Goal: Task Accomplishment & Management: Manage account settings

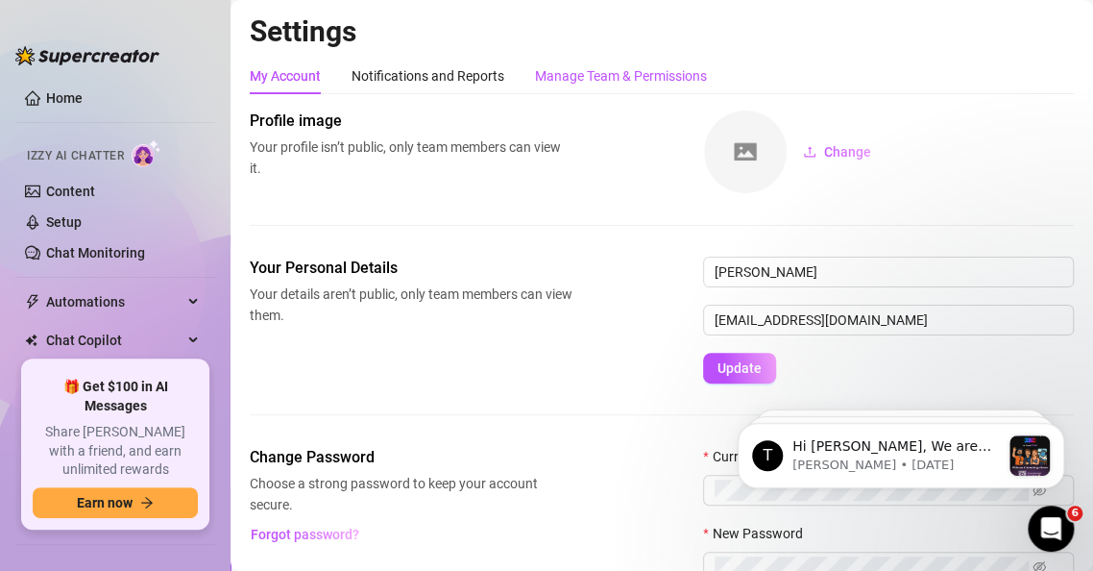
click at [586, 81] on div "Manage Team & Permissions" at bounding box center [621, 75] width 172 height 21
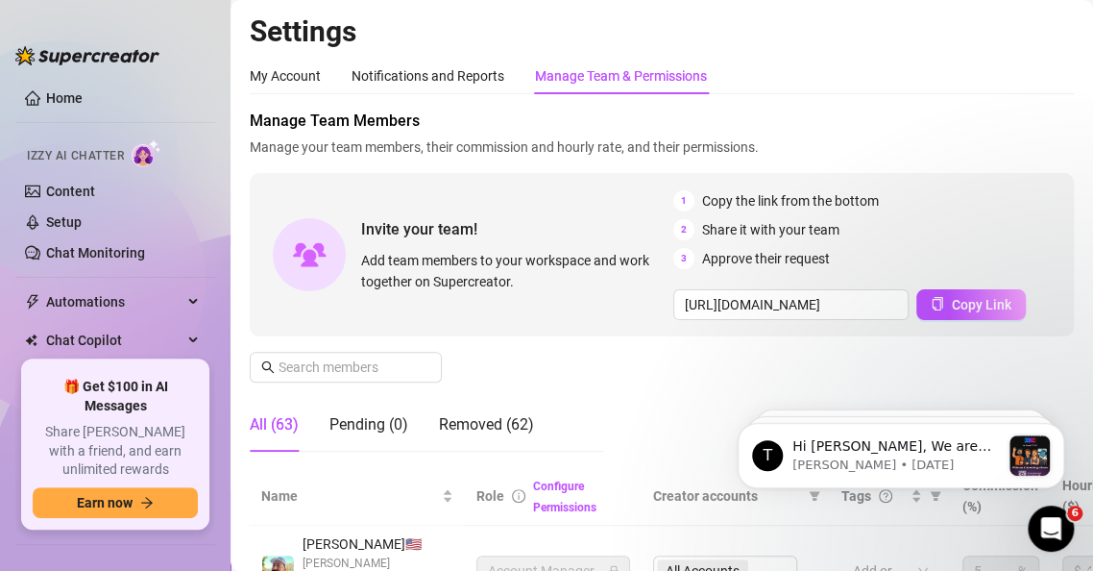
click at [652, 334] on div "Invite your team! Add team members to your workspace and work together on Super…" at bounding box center [662, 254] width 824 height 163
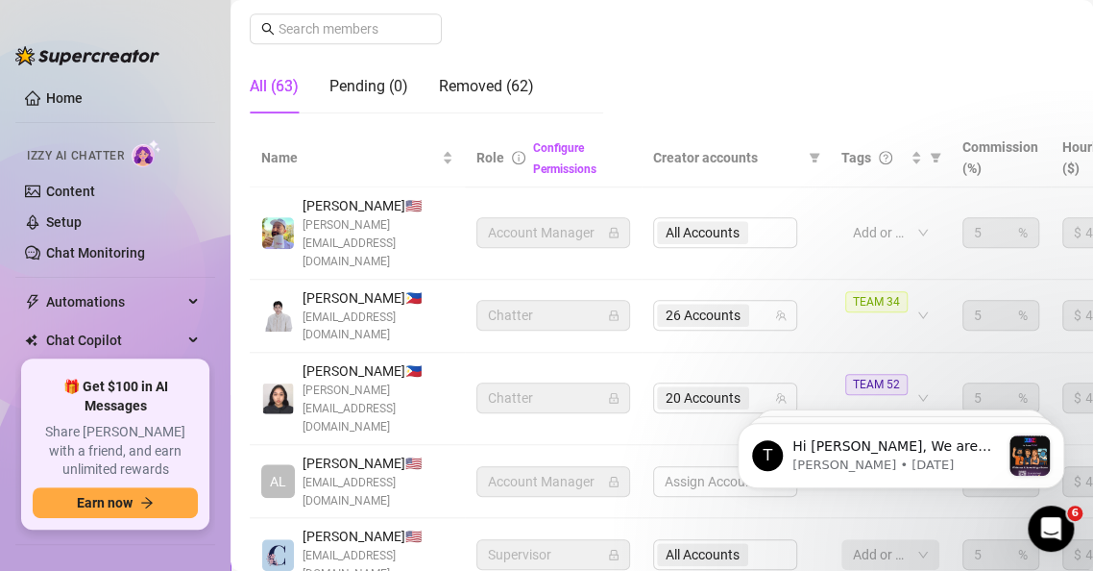
scroll to position [337, 0]
click at [360, 35] on input "text" at bounding box center [347, 29] width 136 height 21
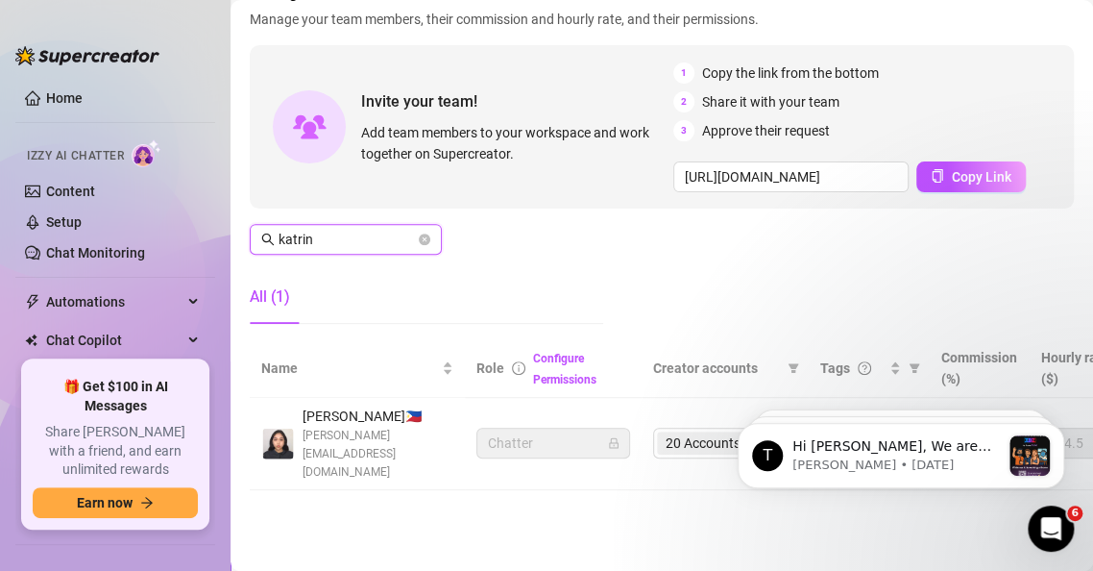
scroll to position [124, 0]
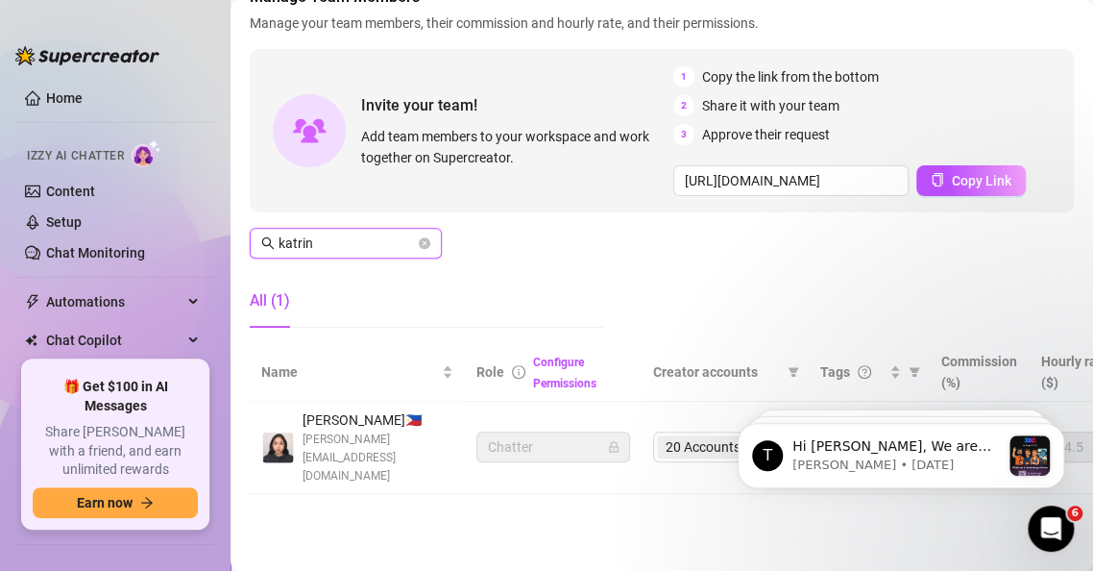
type input "katrin"
click at [840, 257] on div "Manage Team Members Manage your team members, their commission and hourly rate,…" at bounding box center [662, 164] width 824 height 357
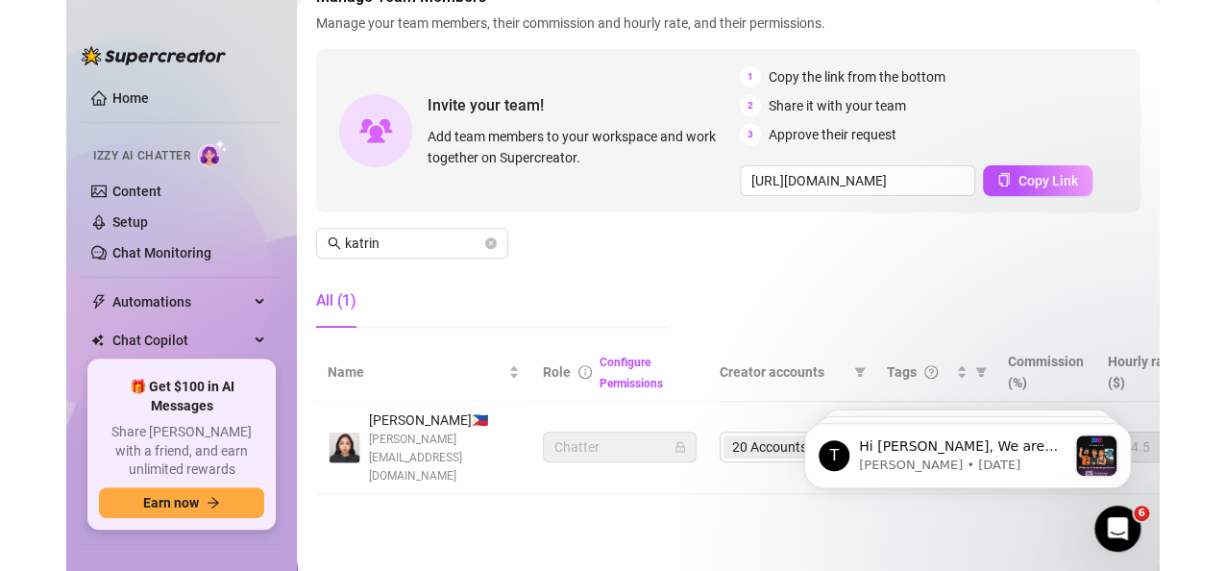
scroll to position [123, 0]
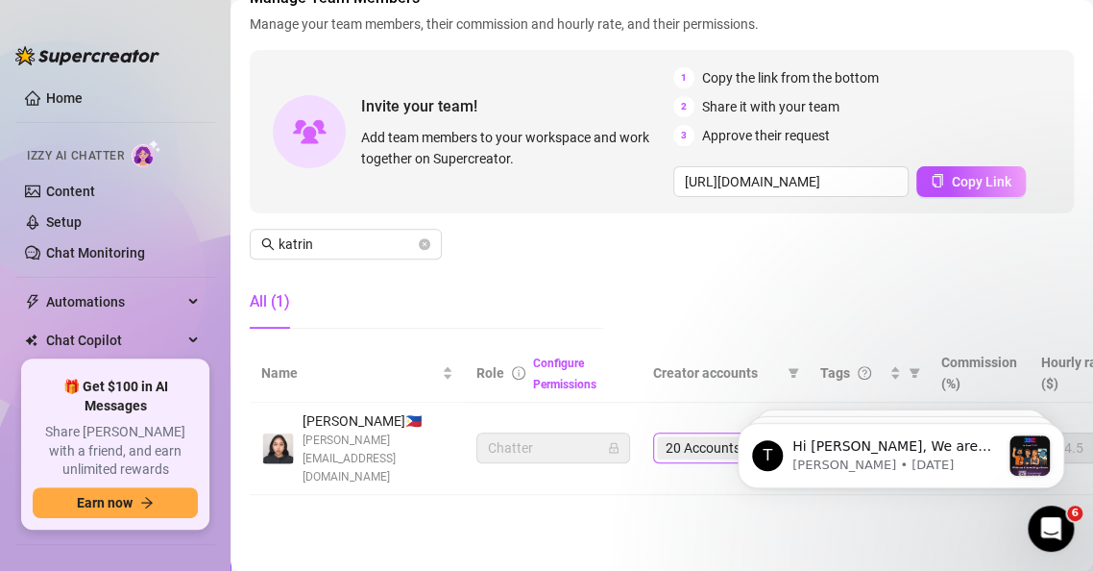
click at [682, 443] on span "20 Accounts" at bounding box center [703, 447] width 75 height 21
click at [675, 439] on span "20 Accounts" at bounding box center [703, 447] width 75 height 21
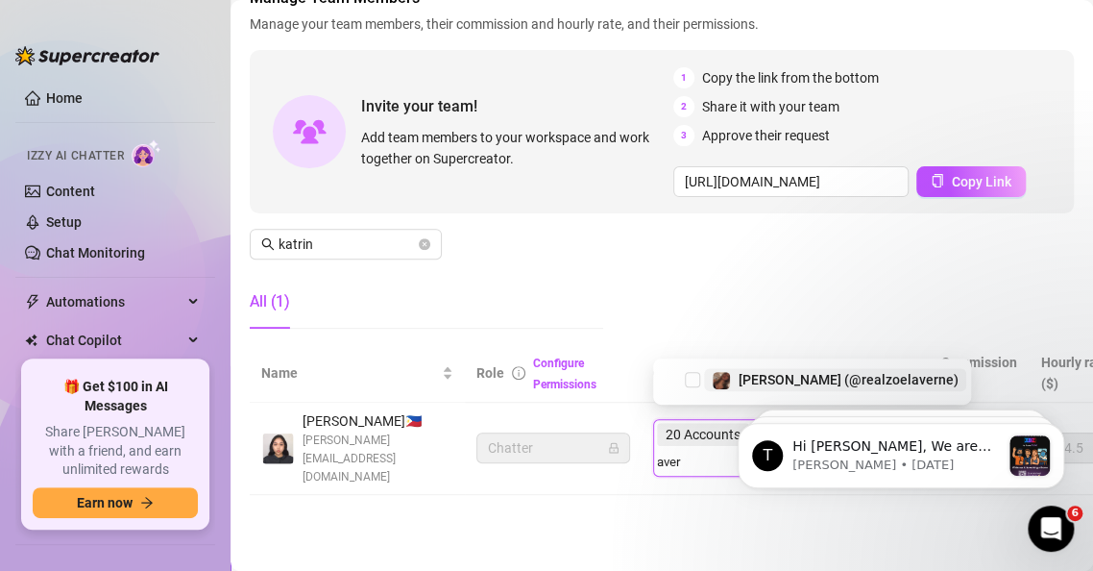
type input "[PERSON_NAME]"
type input "henner"
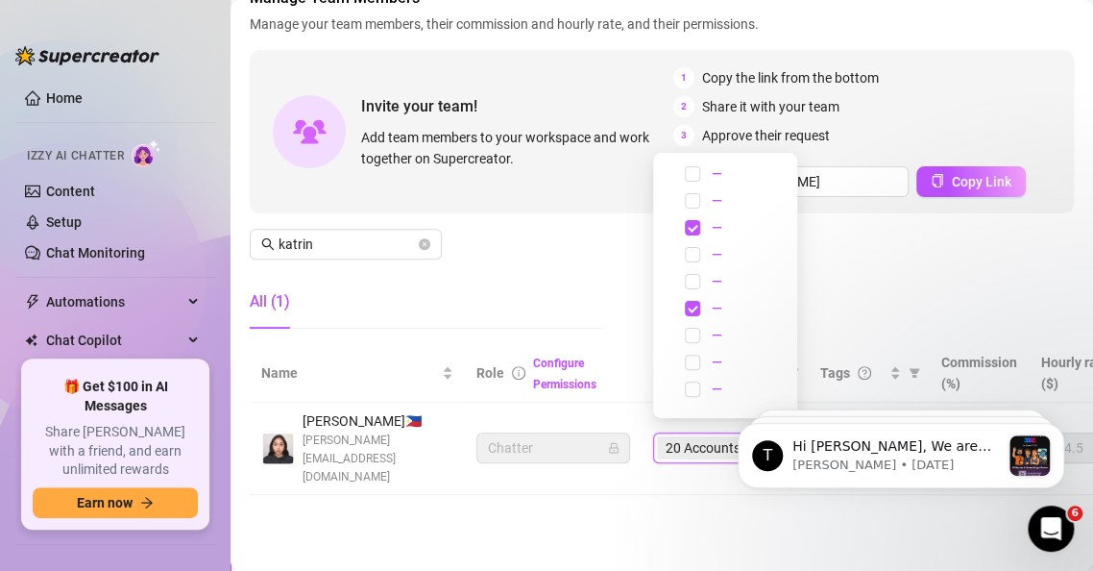
type input "jenner"
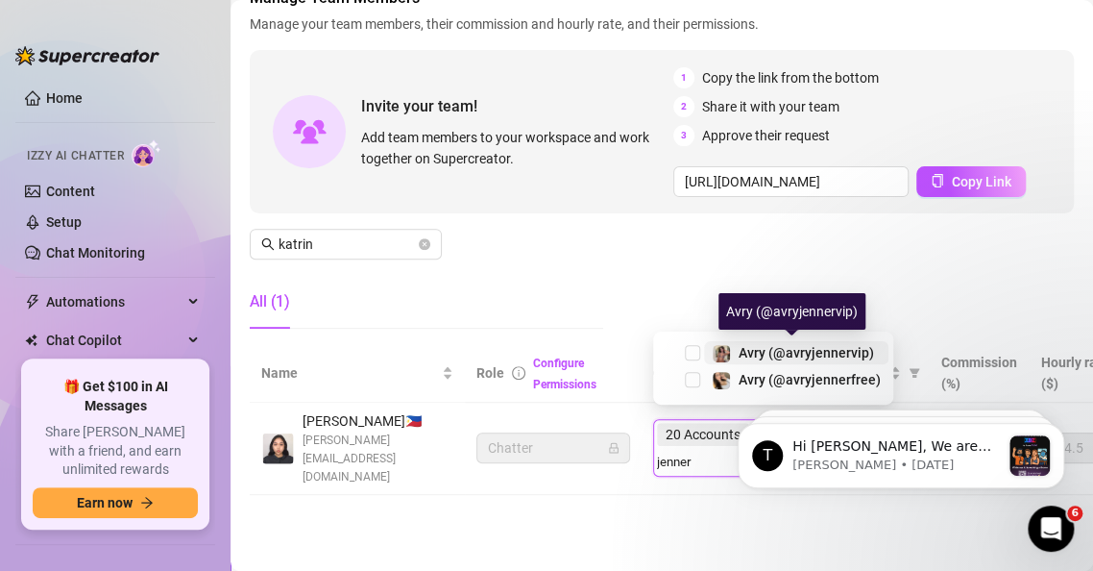
click at [790, 357] on span "Avry (@avryjennervip)" at bounding box center [806, 352] width 135 height 15
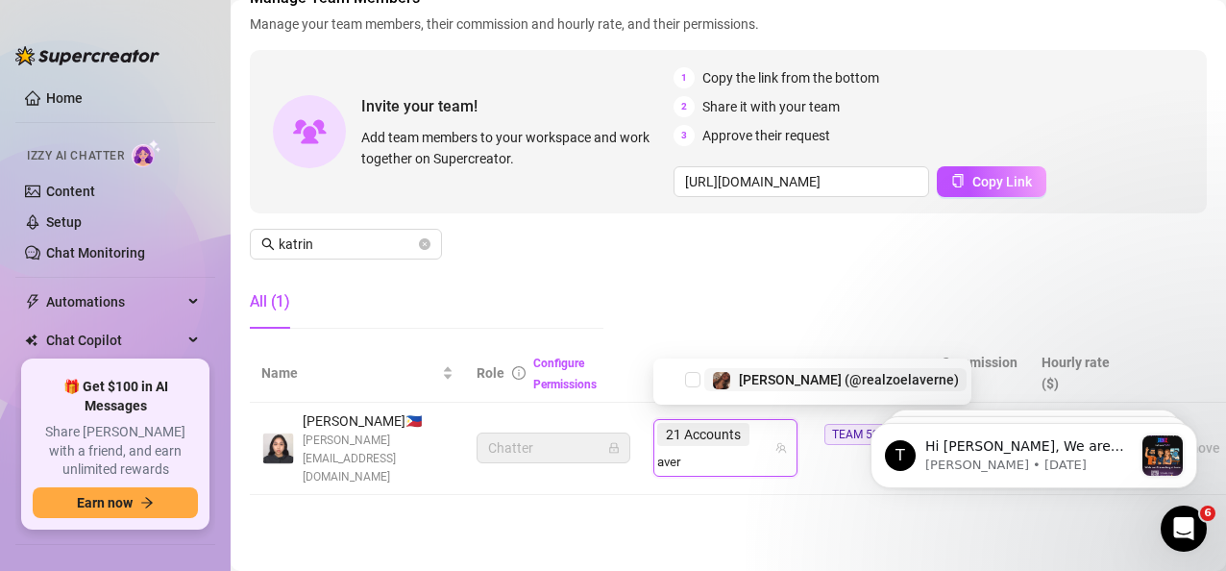
type input "[PERSON_NAME]"
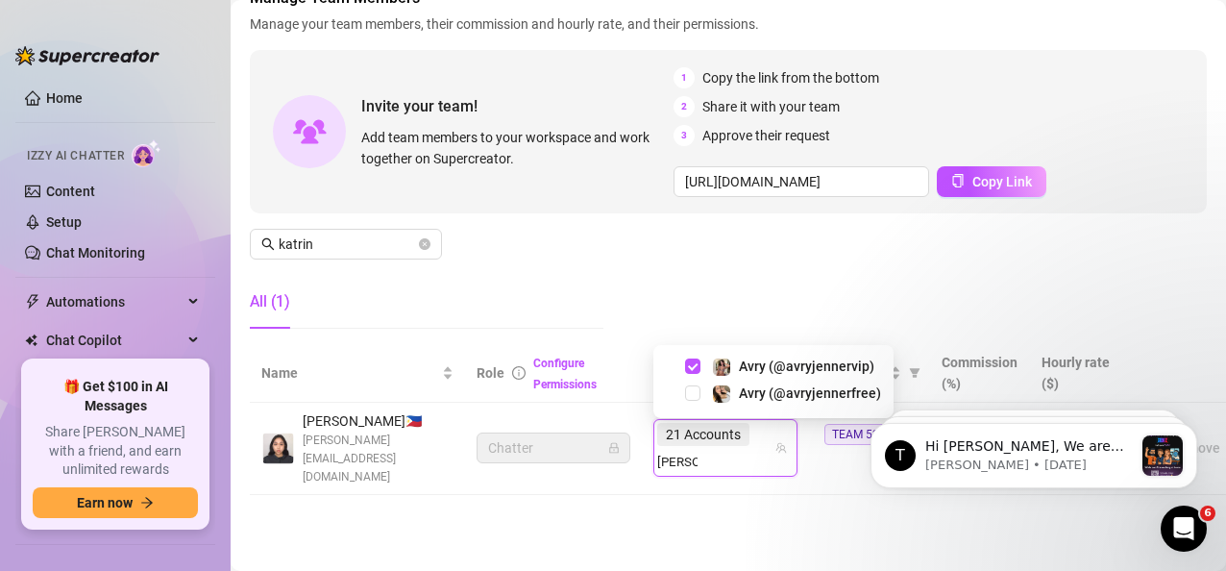
type input "jenner"
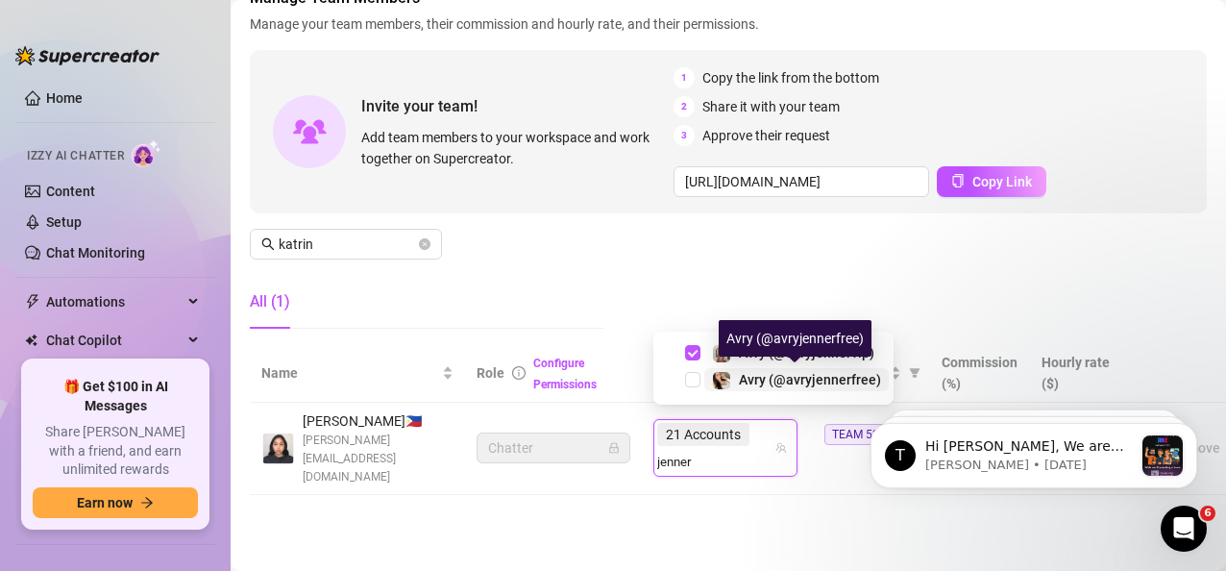
click at [815, 377] on span "Avry (@avryjennerfree)" at bounding box center [810, 379] width 142 height 15
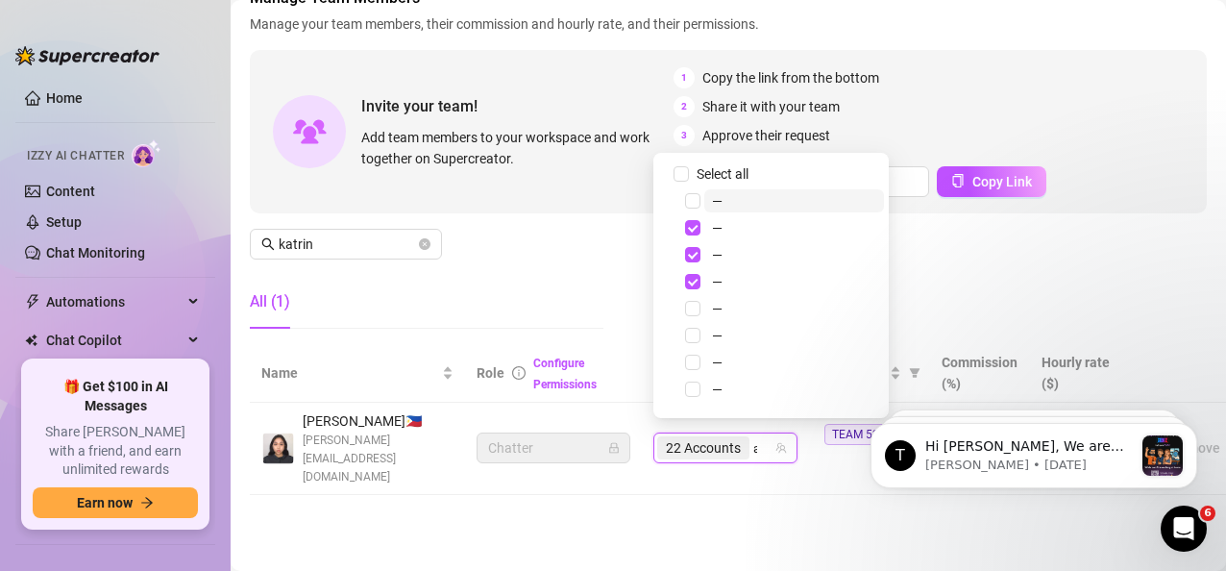
type input "avry"
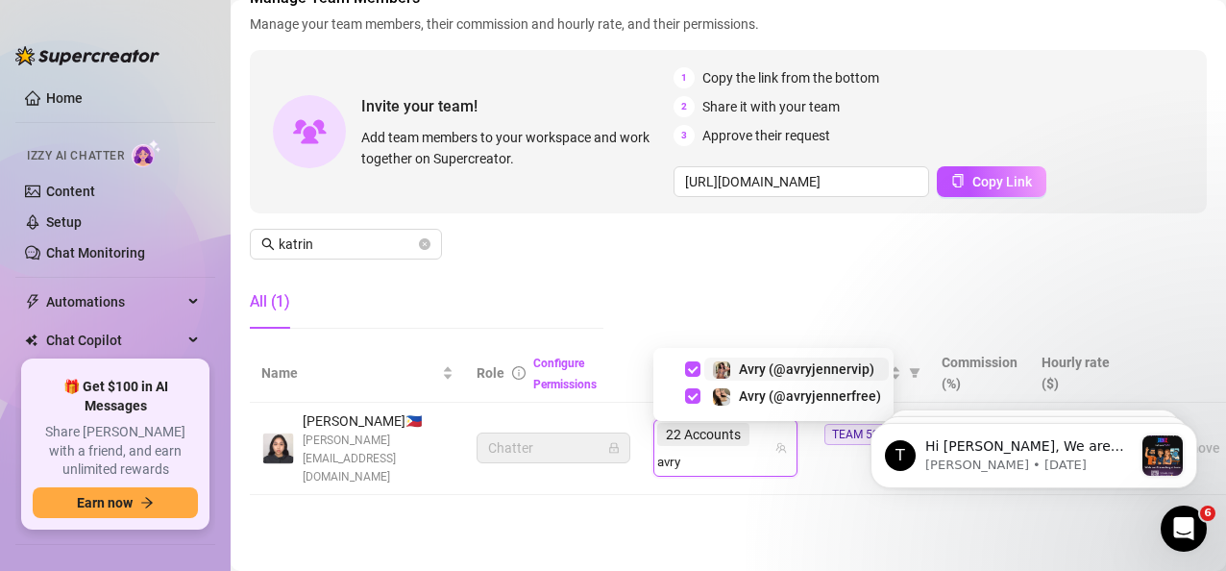
click at [837, 362] on span "Avry (@avryjennervip)" at bounding box center [806, 368] width 135 height 15
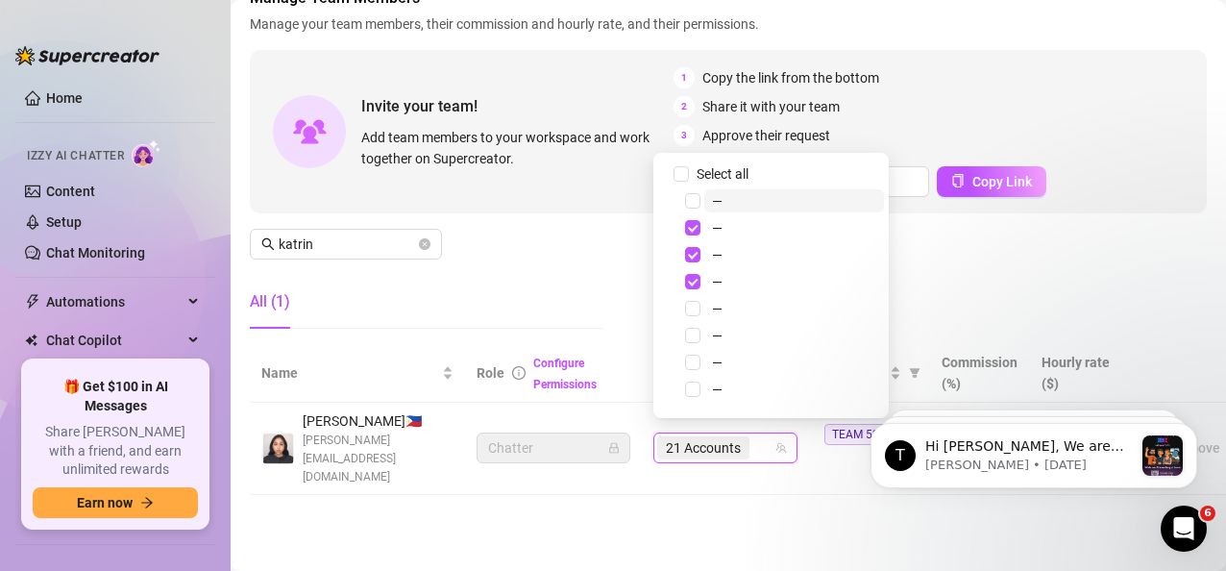
click at [757, 476] on div "Settings My Account Notifications and Reports Manage Team & Permissions Profile…" at bounding box center [728, 203] width 957 height 627
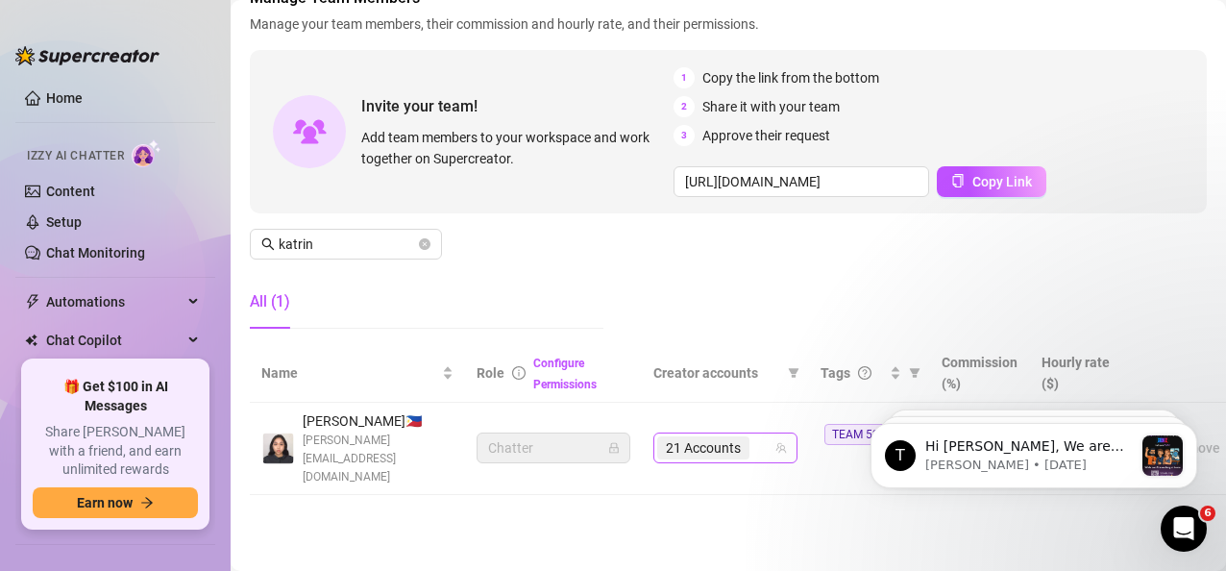
click at [751, 434] on div "21 Accounts" at bounding box center [705, 447] width 96 height 27
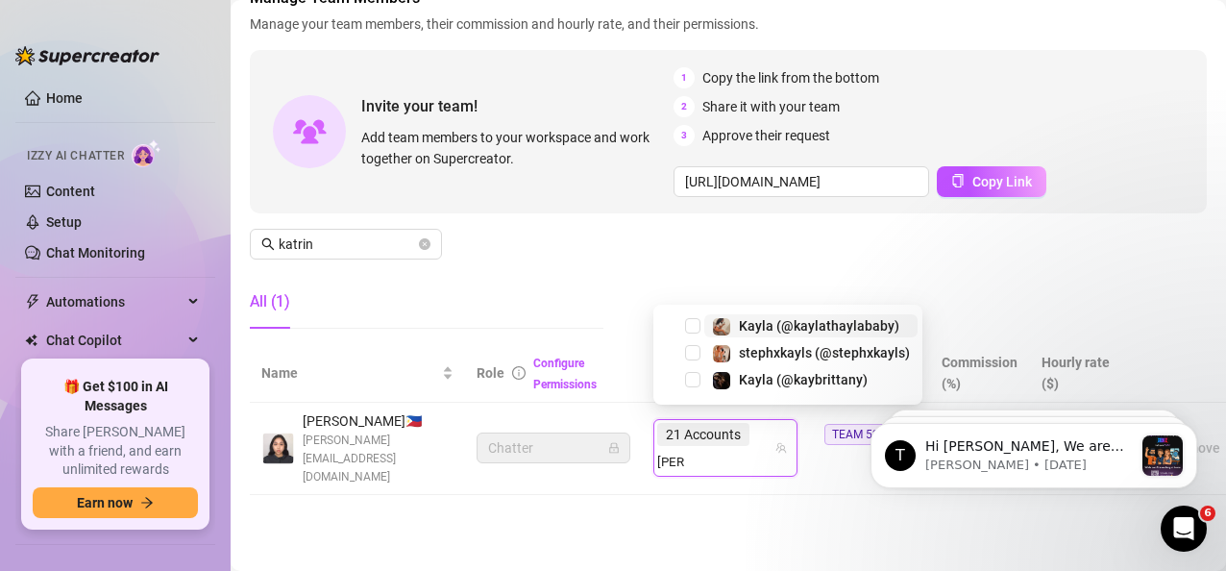
type input "kayla"
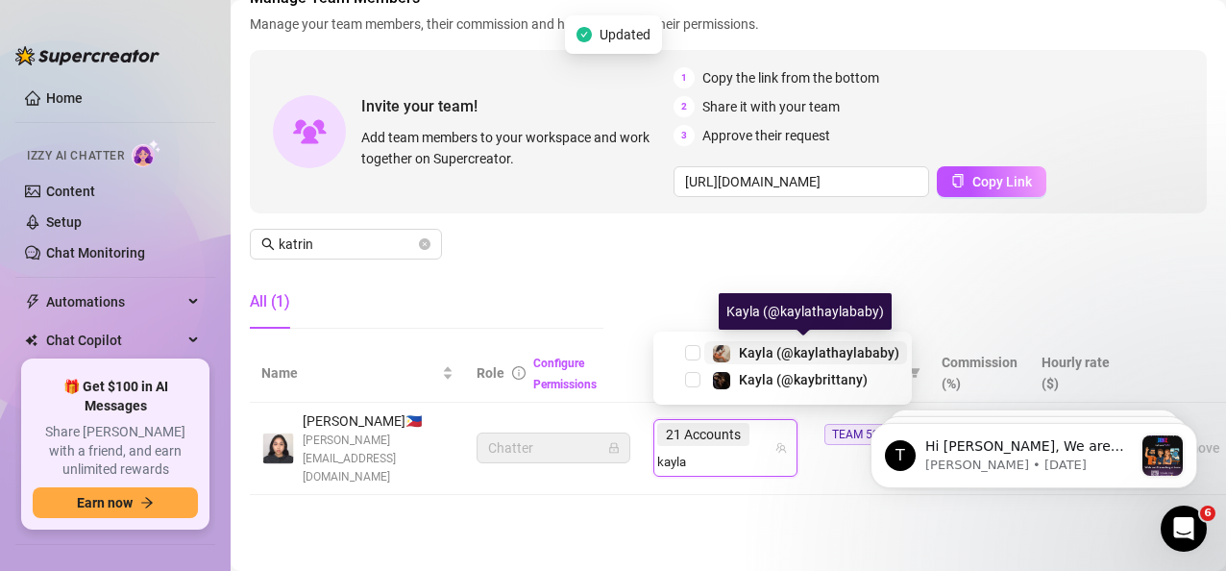
click at [776, 357] on span "Kayla (@kaylathaylababy)" at bounding box center [819, 352] width 160 height 15
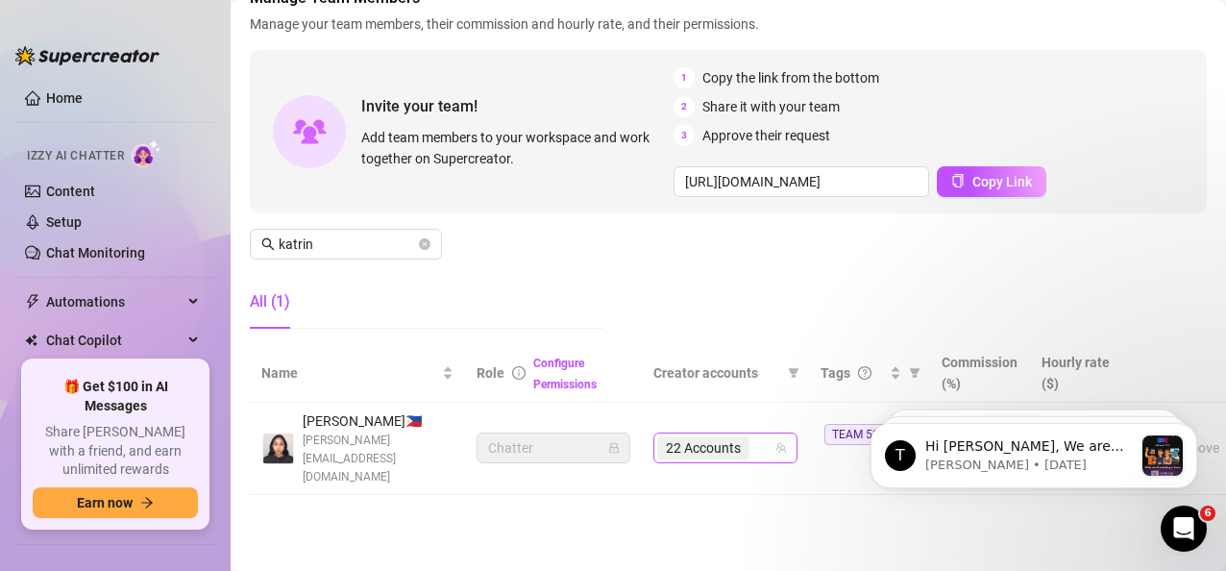
click at [757, 434] on div "22 Accounts" at bounding box center [715, 447] width 116 height 27
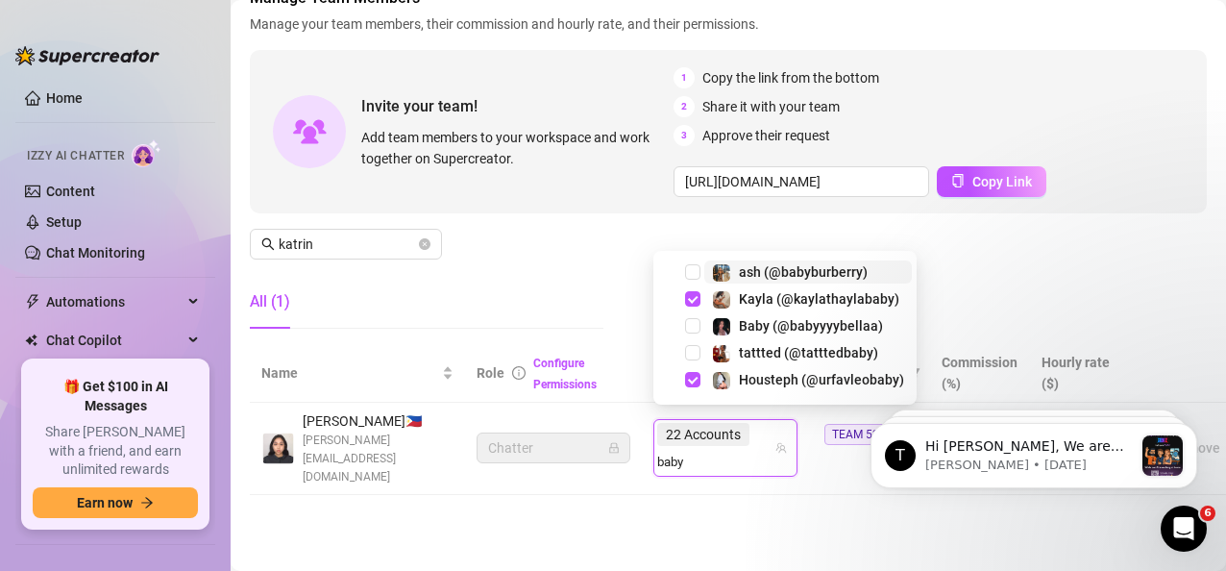
type input "babyy"
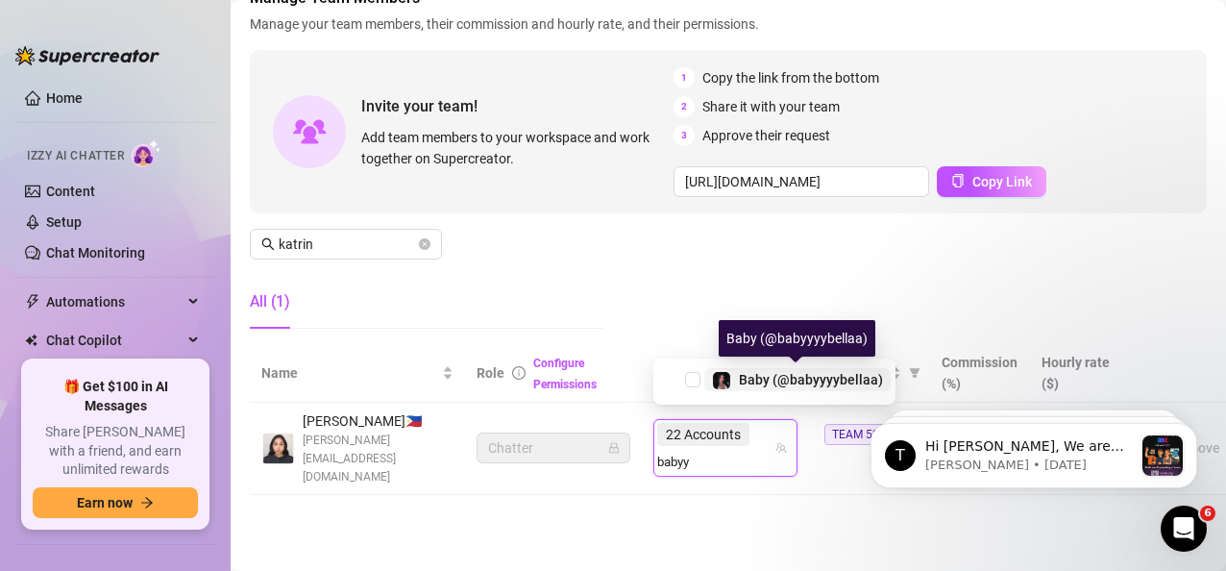
click at [792, 383] on span "Baby (@babyyyybellaa)" at bounding box center [811, 379] width 144 height 15
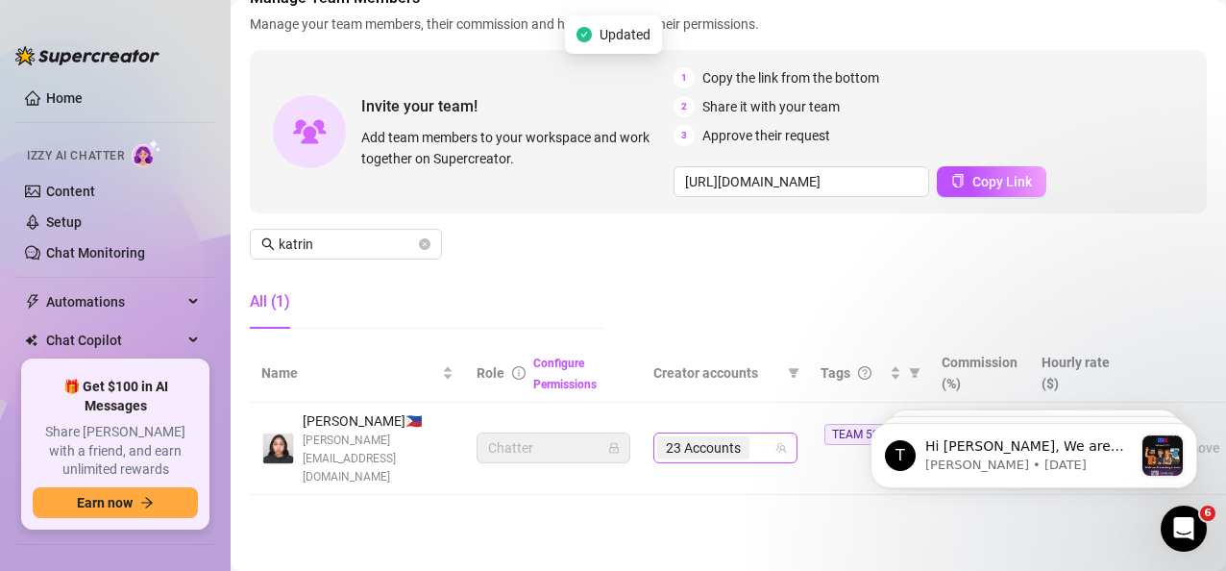
click at [754, 447] on input "search" at bounding box center [755, 447] width 4 height 23
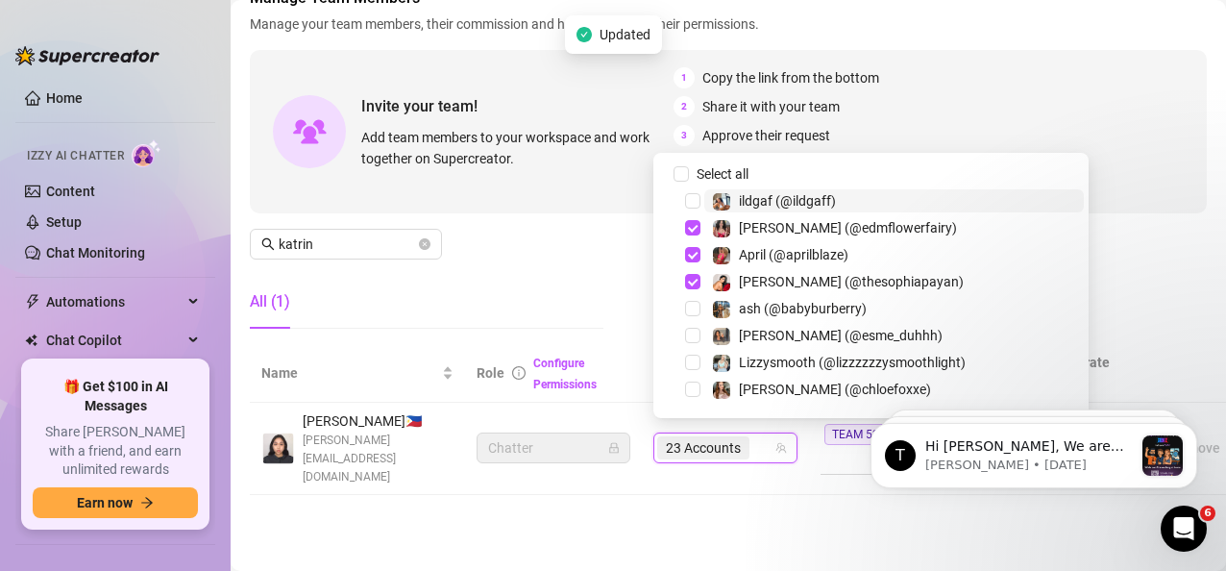
paste input "dmaxkenz"
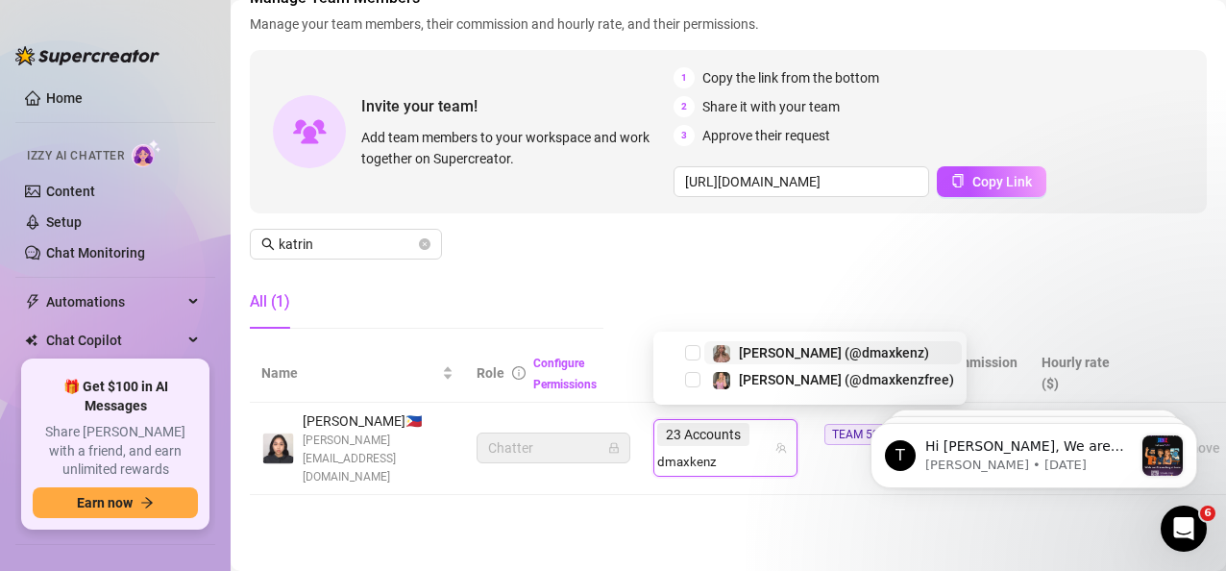
type input "dmaxkenz"
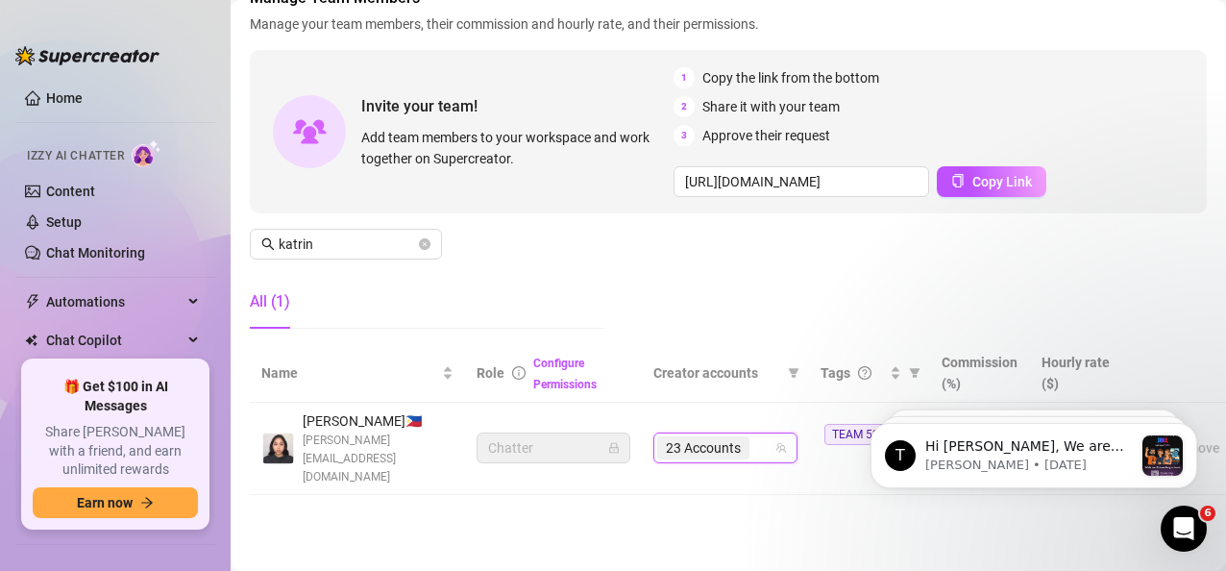
paste input "dmaxkenz"
type input "dmaxkenz"
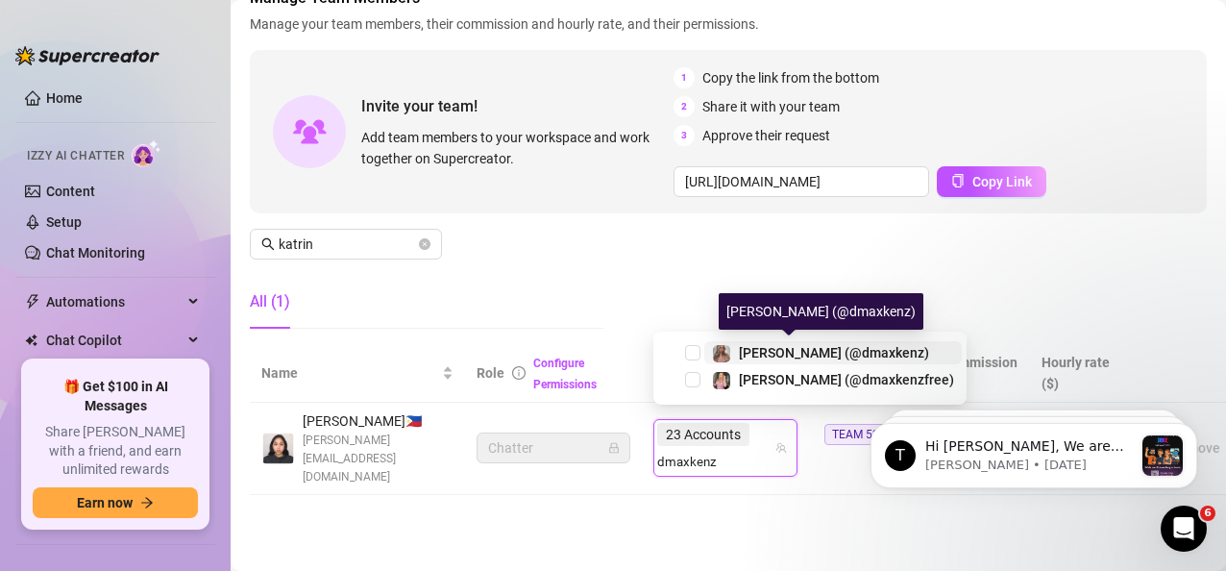
click at [773, 353] on span "[PERSON_NAME] (@dmaxkenz)" at bounding box center [834, 352] width 190 height 15
paste input "dmaxkenz"
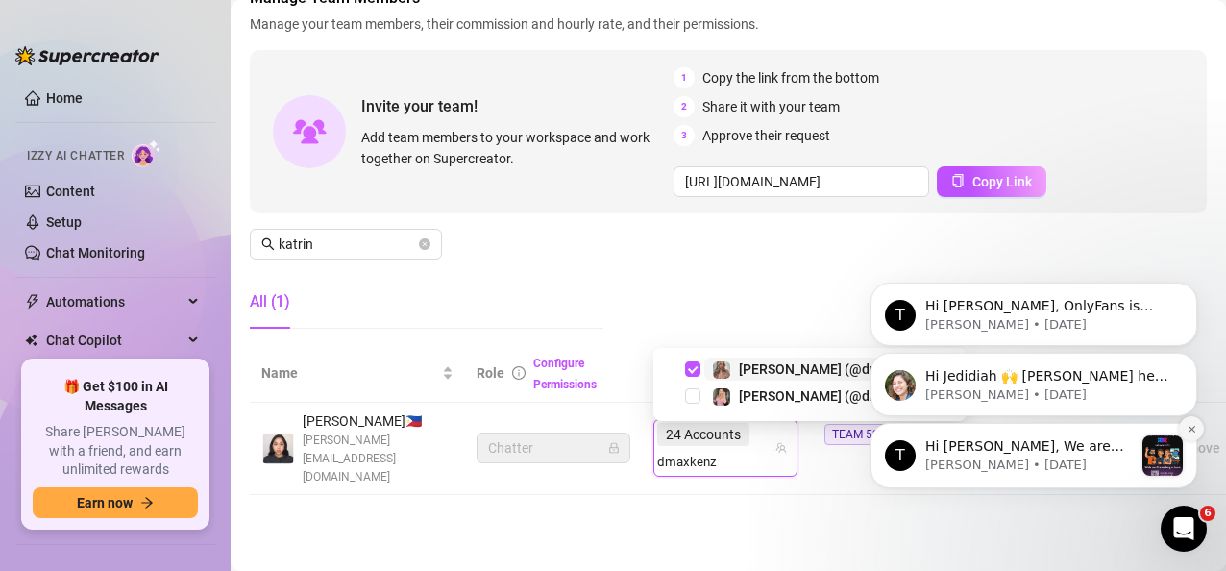
type input "dmaxkenz"
click at [1092, 436] on button "Dismiss notification" at bounding box center [1191, 428] width 25 height 25
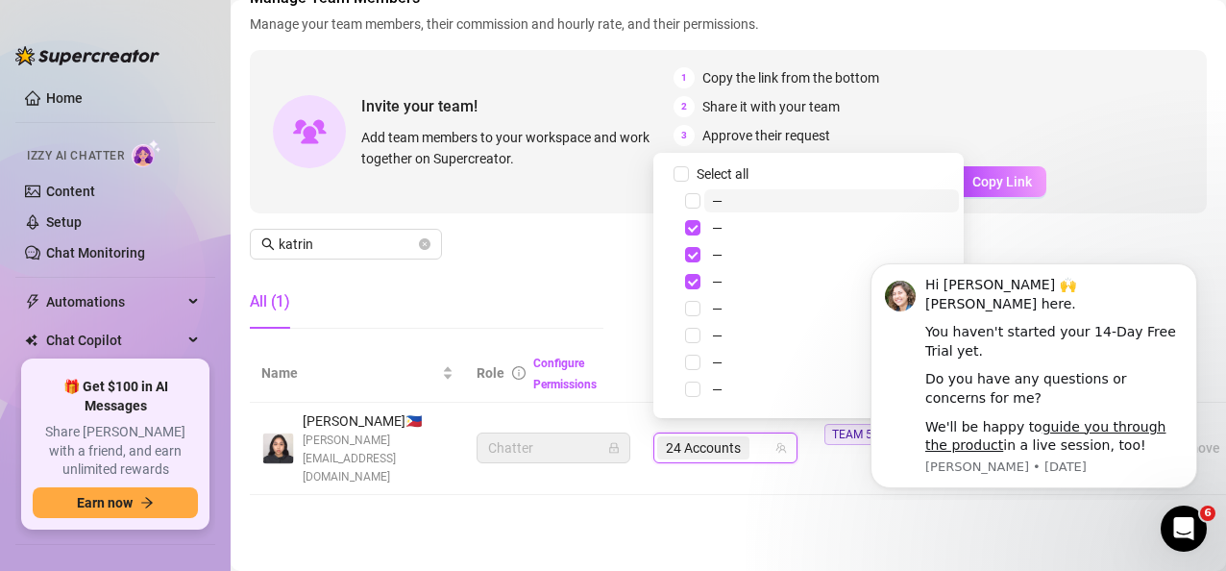
click at [1092, 211] on div "Invite your team! Add team members to your workspace and work together on Super…" at bounding box center [728, 131] width 957 height 163
click at [740, 451] on div "24 Accounts" at bounding box center [725, 447] width 144 height 31
click at [758, 442] on div "24 Accounts" at bounding box center [715, 447] width 116 height 27
click at [754, 440] on input "search" at bounding box center [755, 447] width 4 height 23
paste input "dmaxkenz"
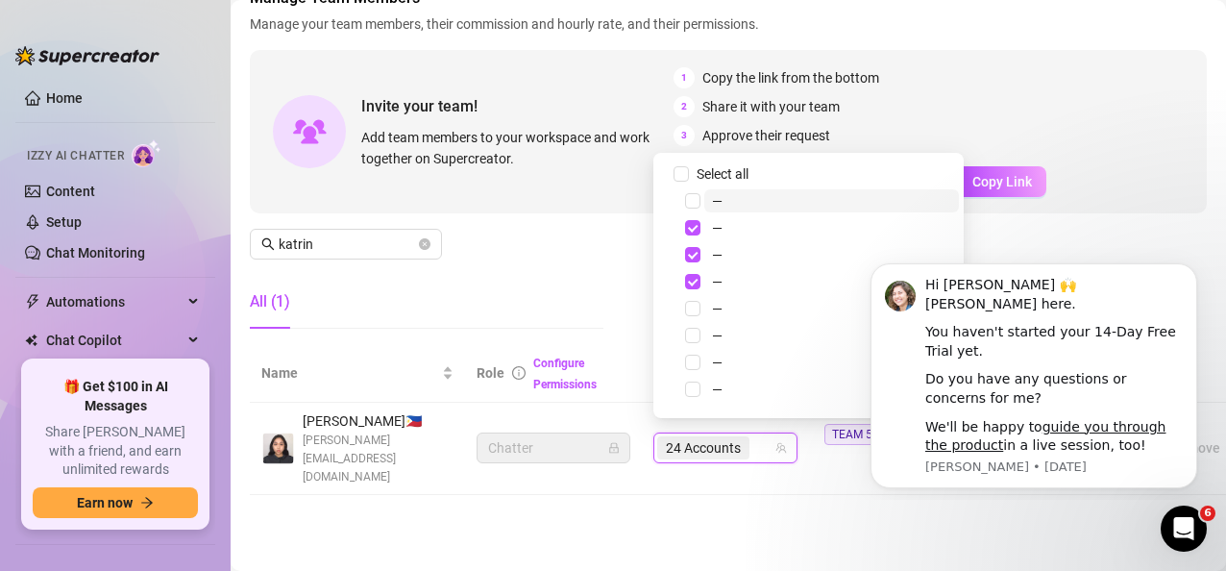
type input "dmaxkenz"
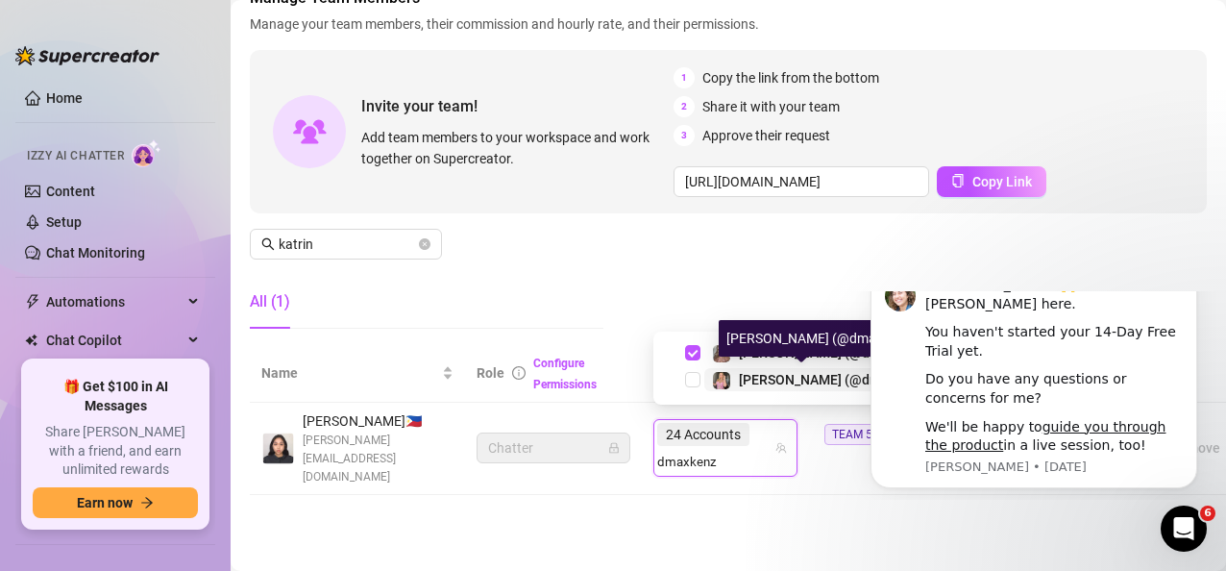
click at [772, 374] on span "[PERSON_NAME] (@dmaxkenzfree)" at bounding box center [846, 379] width 215 height 15
click at [765, 463] on td "24 Accounts dmaxkenz" at bounding box center [725, 448] width 167 height 92
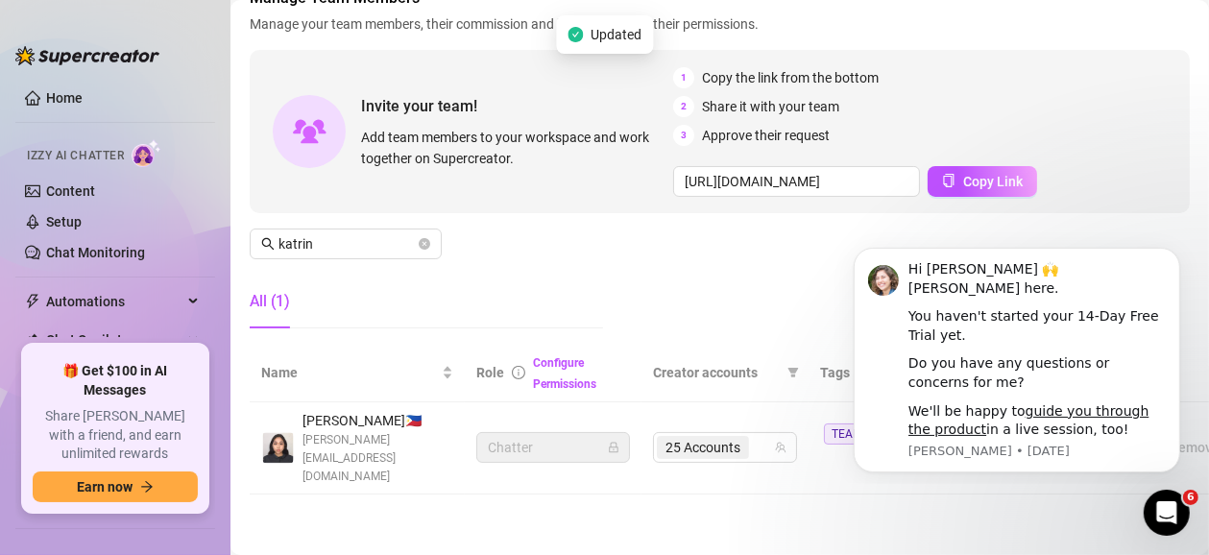
click at [706, 529] on main "Settings My Account Notifications and Reports Manage Team & Permissions Profile…" at bounding box center [720, 226] width 979 height 698
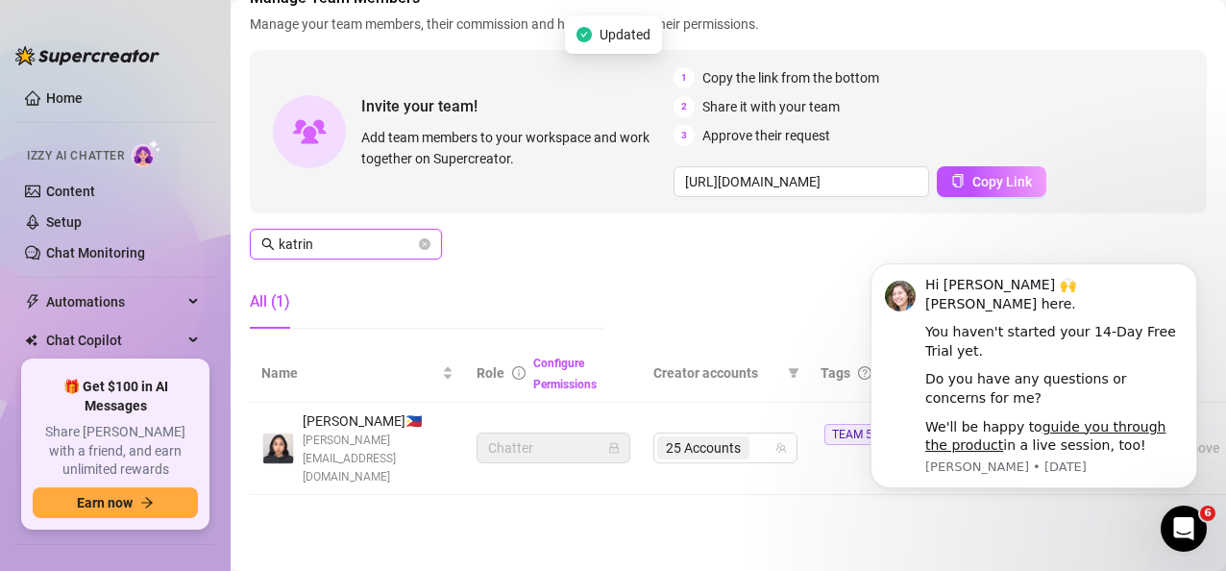
click at [350, 250] on input "katrin" at bounding box center [347, 243] width 136 height 21
click at [349, 250] on input "katrin" at bounding box center [347, 243] width 136 height 21
click at [383, 230] on span "katrin" at bounding box center [346, 244] width 192 height 31
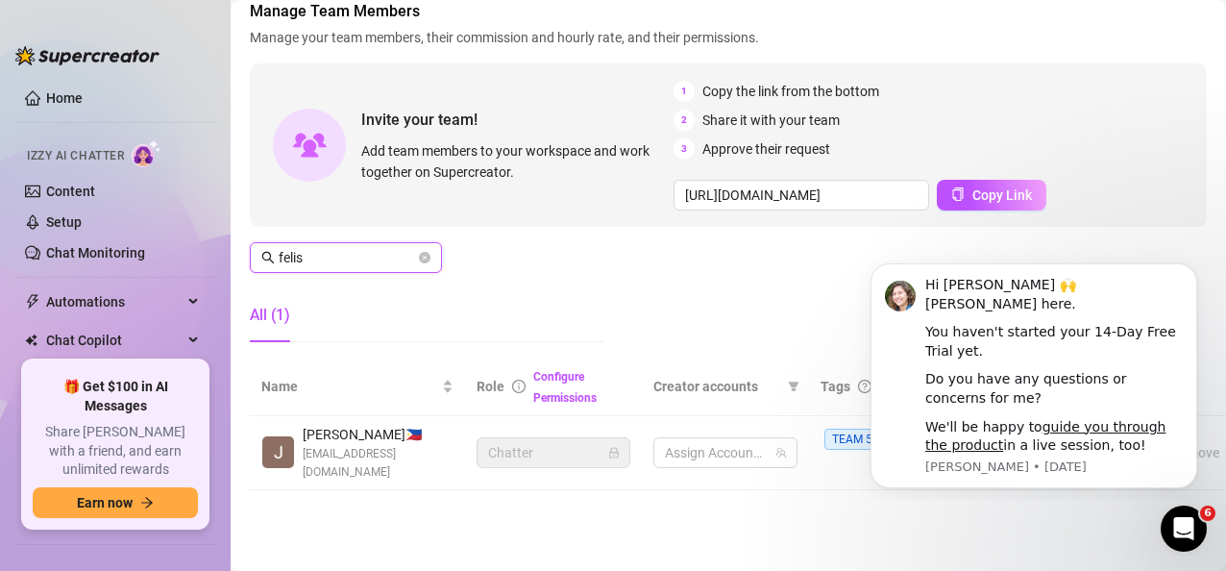
scroll to position [120, 0]
click at [718, 449] on span "17 Accounts" at bounding box center [703, 452] width 75 height 21
type input "felisco"
paste input "lizzzzzzysmoothlight"
type input "lizzzzzzysmoothlight"
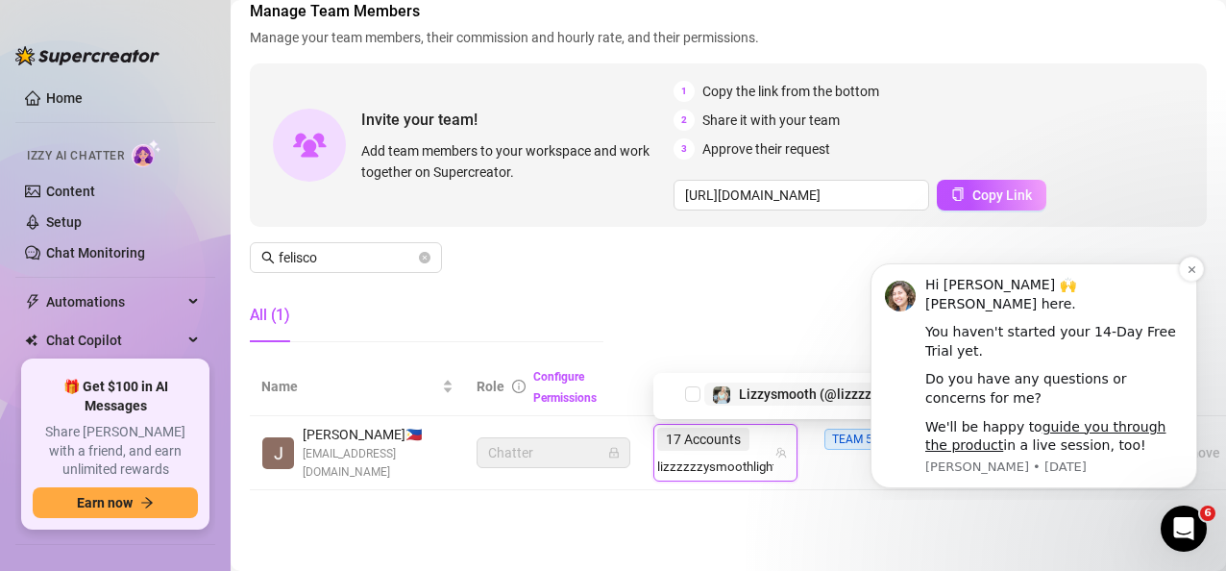
scroll to position [0, 1]
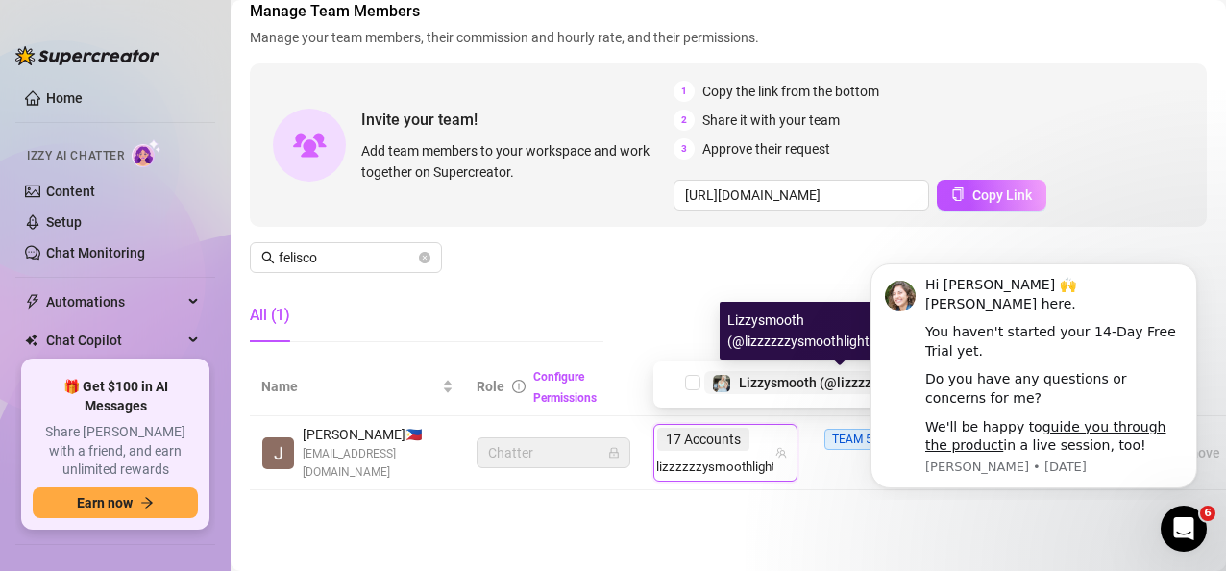
click at [752, 375] on span "Lizzysmooth (@lizzzzzzysmoothlight)" at bounding box center [854, 382] width 231 height 15
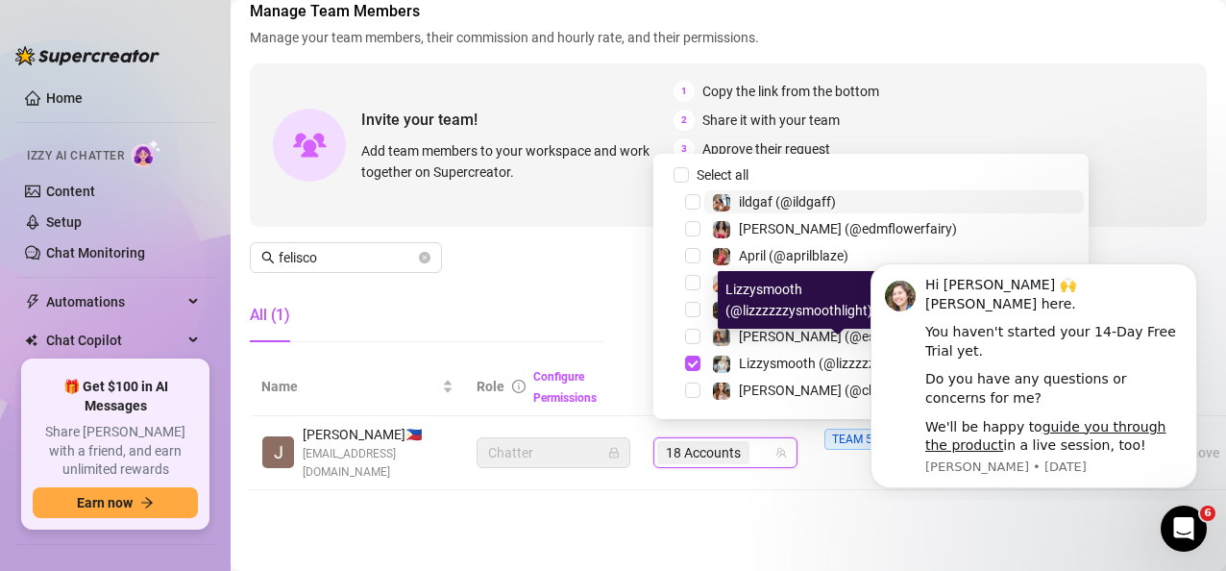
scroll to position [0, 0]
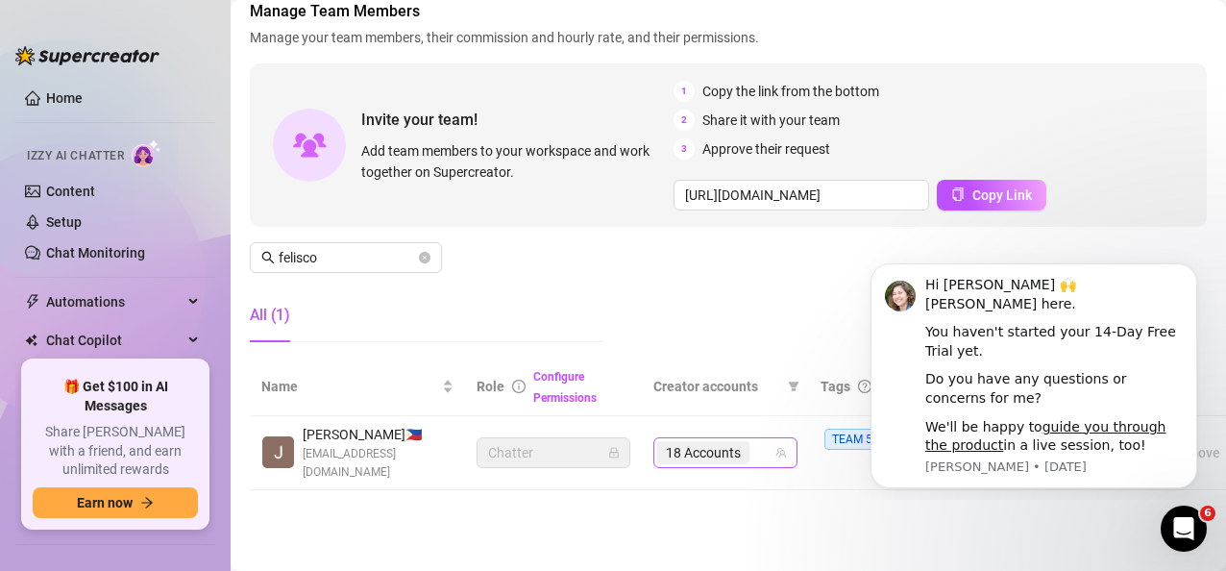
click at [749, 450] on div "18 Accounts" at bounding box center [705, 452] width 96 height 27
paste input "heyitscodee"
type input "heyitscodee"
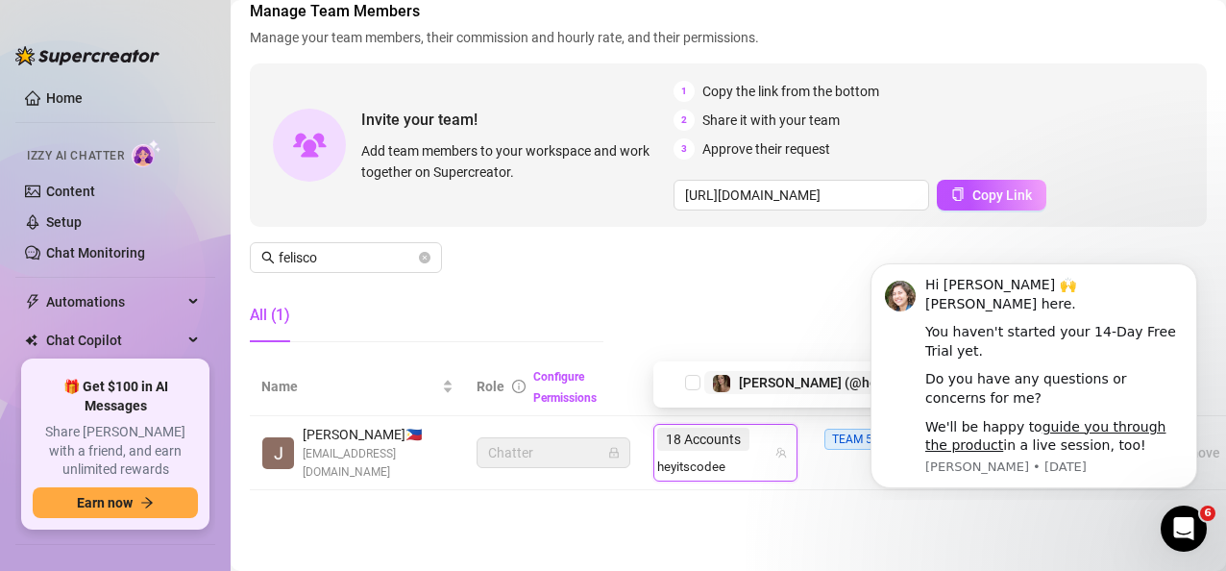
click at [778, 381] on span "[PERSON_NAME] (@heyitscodee)" at bounding box center [840, 382] width 203 height 15
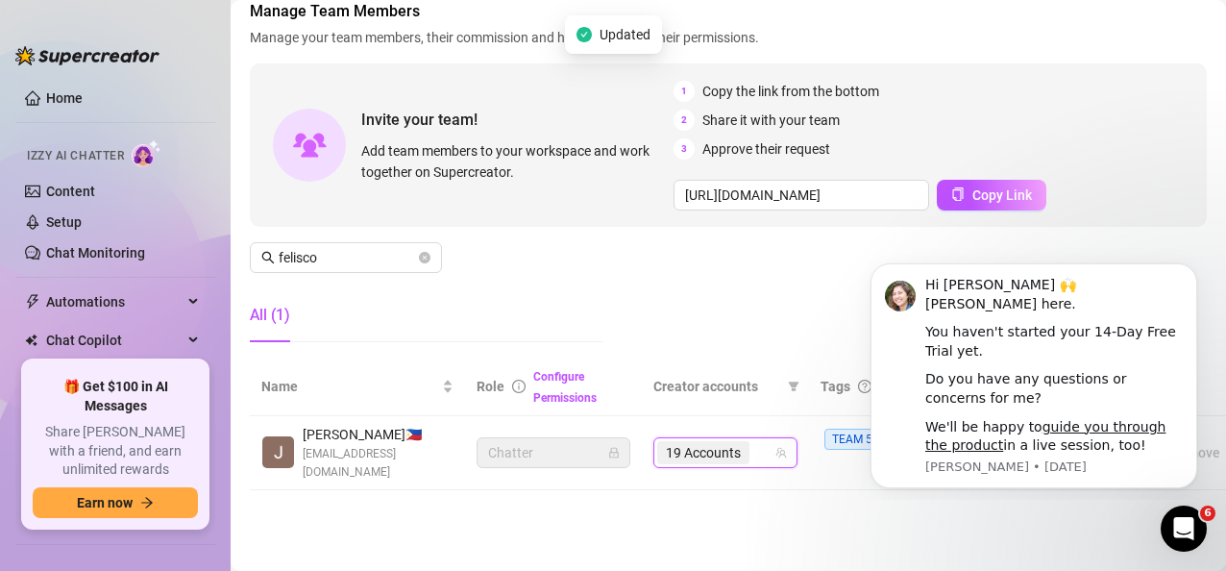
click at [749, 439] on div "19 Accounts" at bounding box center [705, 452] width 96 height 27
paste input "kaybrittany"
type input "kaybrittany"
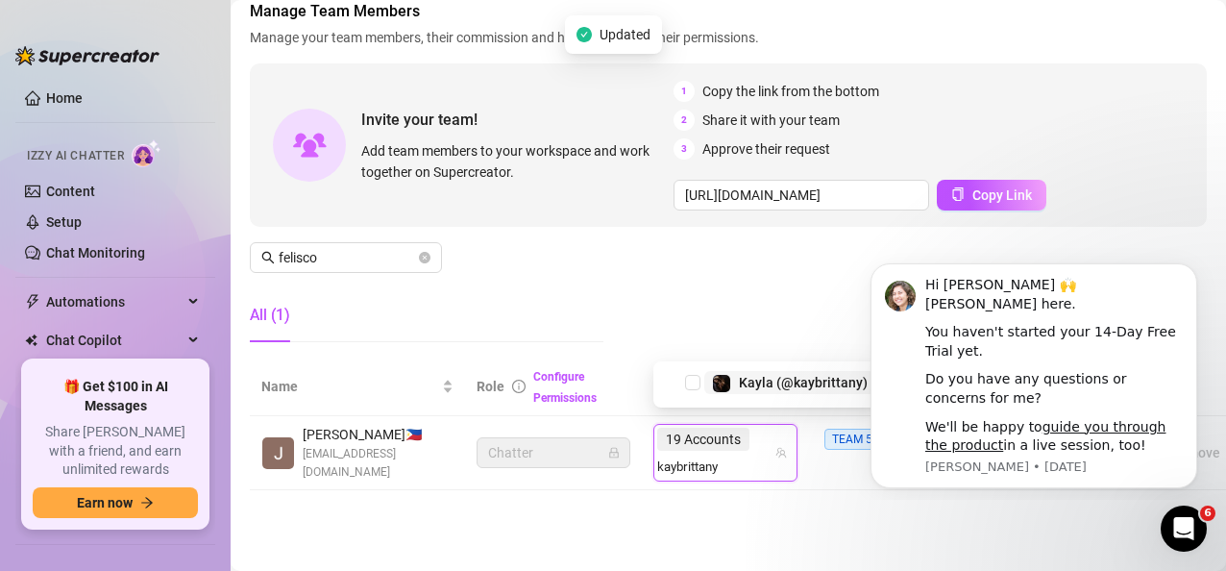
click at [779, 371] on div "Kayla (@kaybrittany)" at bounding box center [803, 382] width 129 height 23
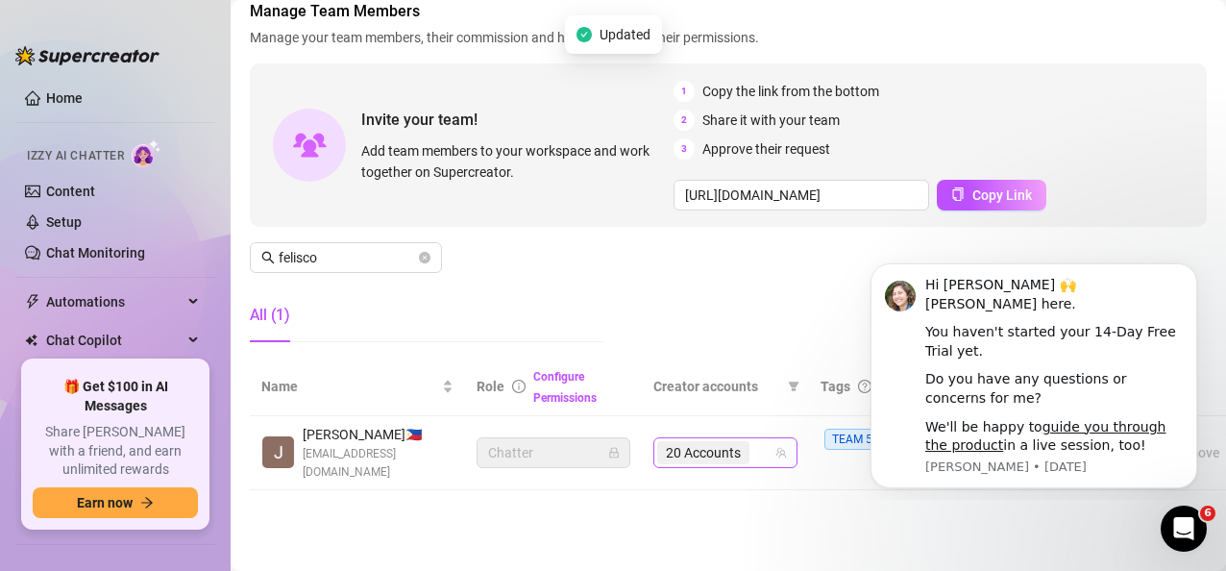
click at [749, 443] on div "20 Accounts" at bounding box center [705, 452] width 96 height 27
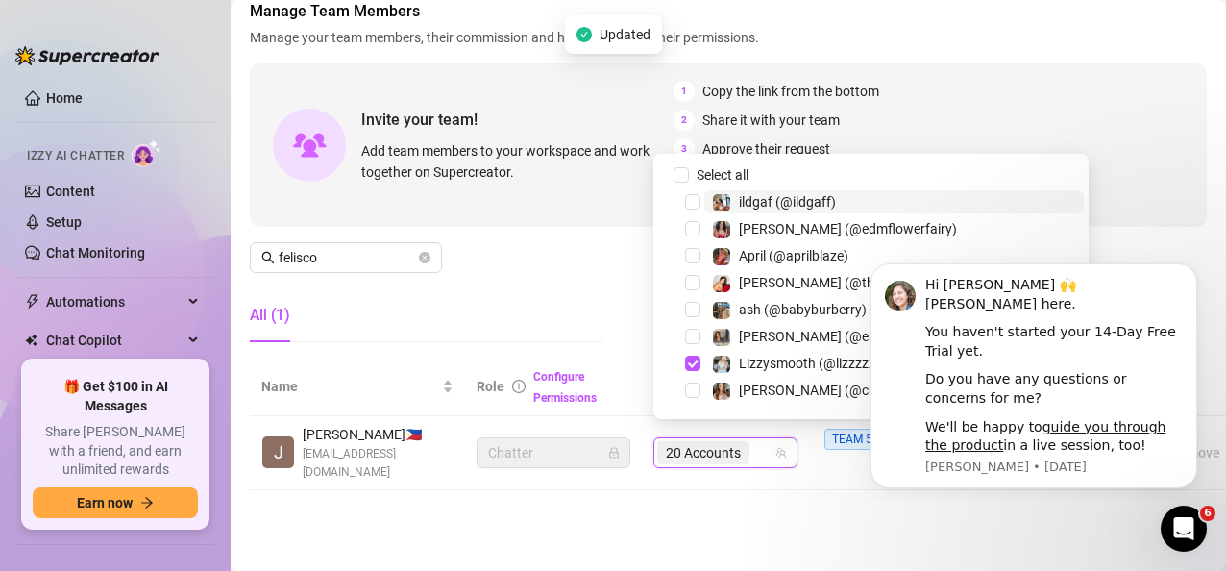
paste input "littlelandorVIP"
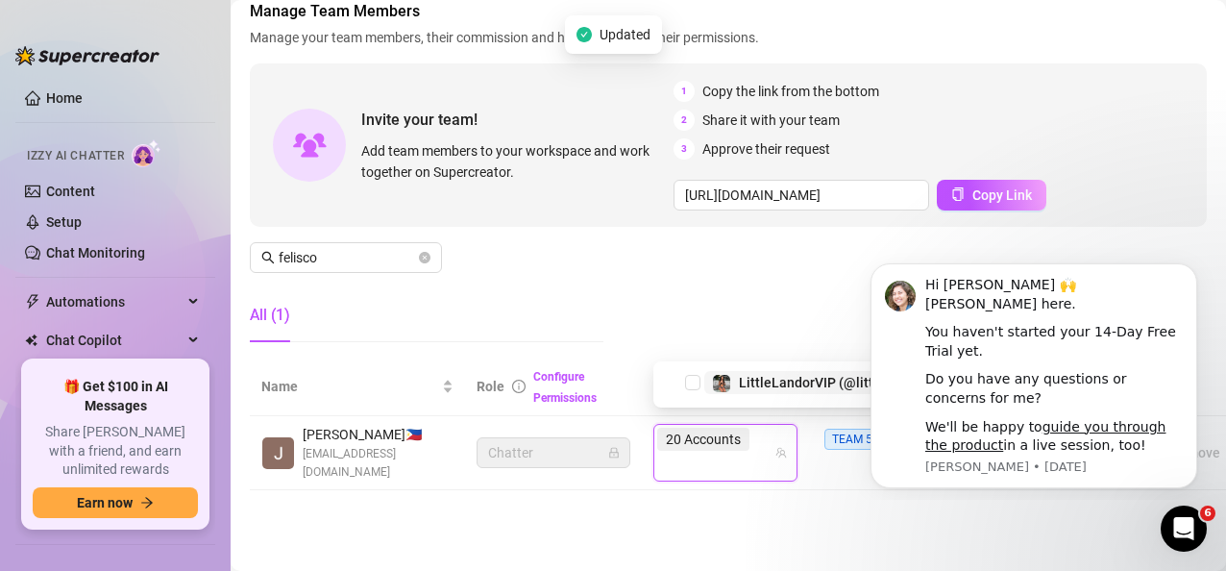
type input "littlelandorVIP"
click at [764, 383] on span "LittleLandorVIP (@littlelandorvip)" at bounding box center [843, 382] width 208 height 15
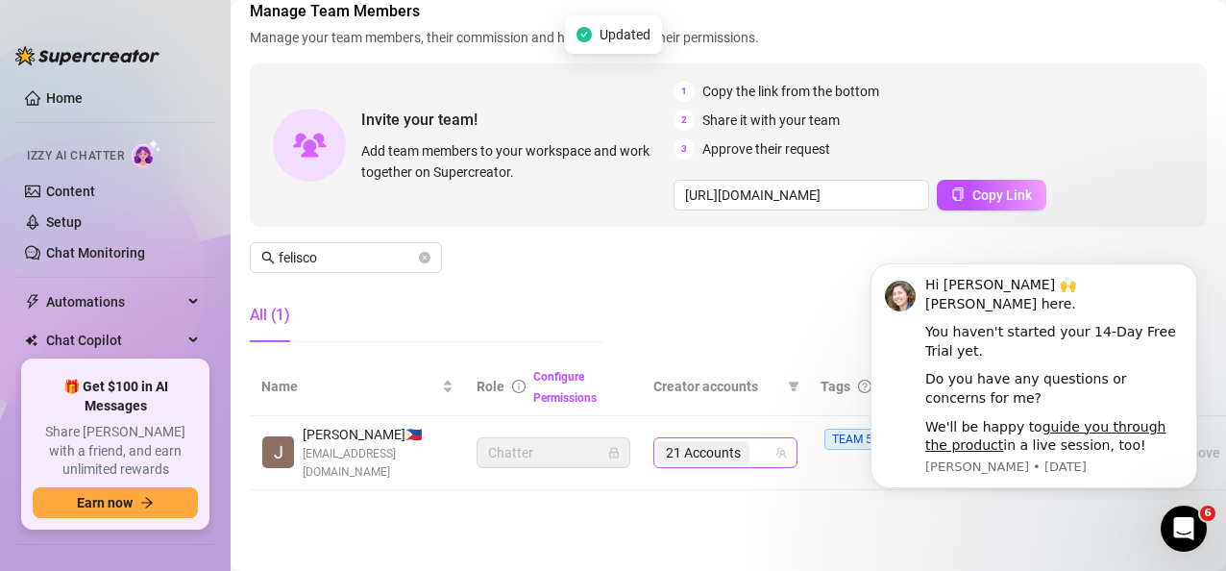
click at [742, 441] on span "21 Accounts" at bounding box center [703, 452] width 92 height 23
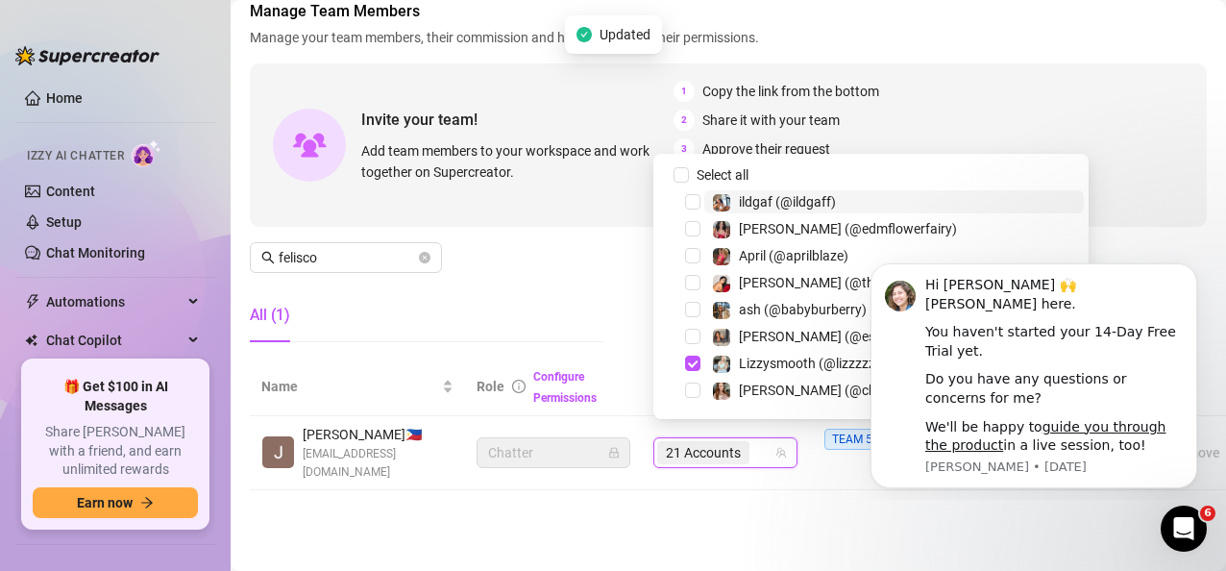
paste input "misscozypeach"
type input "misscozypeach"
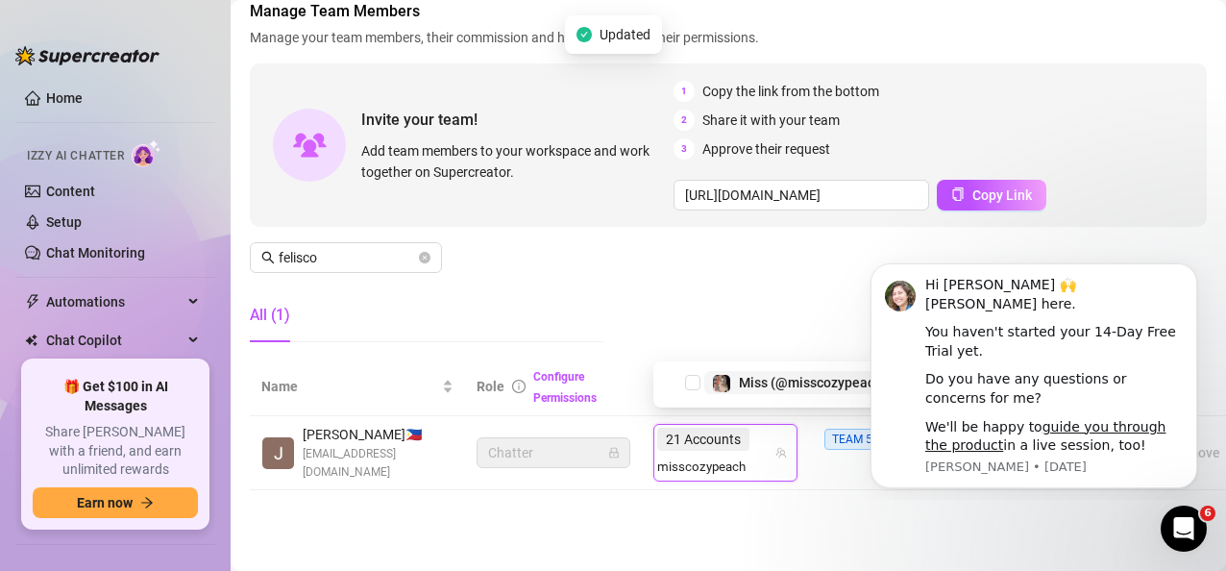
click at [749, 379] on span "Miss (@misscozypeach)" at bounding box center [813, 382] width 148 height 15
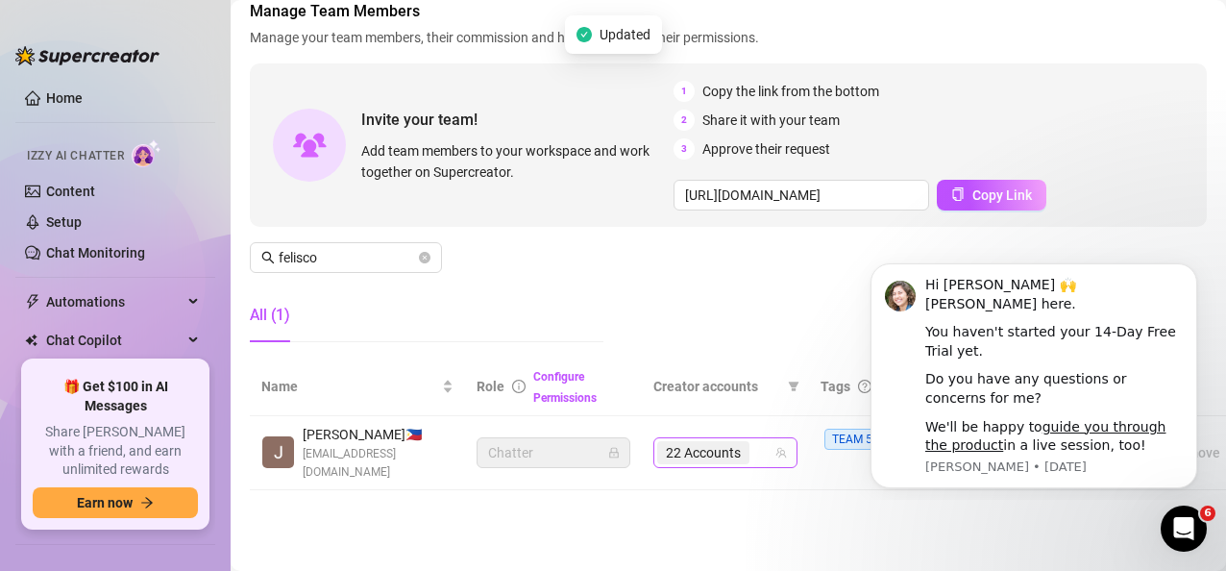
click at [751, 440] on div "22 Accounts" at bounding box center [705, 452] width 96 height 27
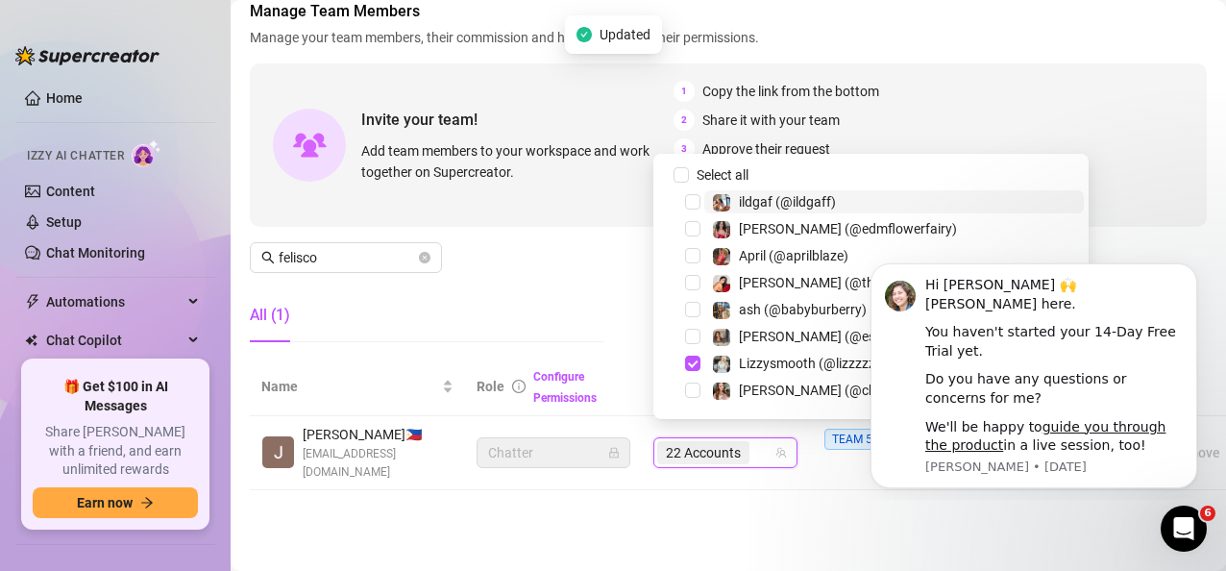
paste input "ohso_juicy"
type input "ohso_juicy"
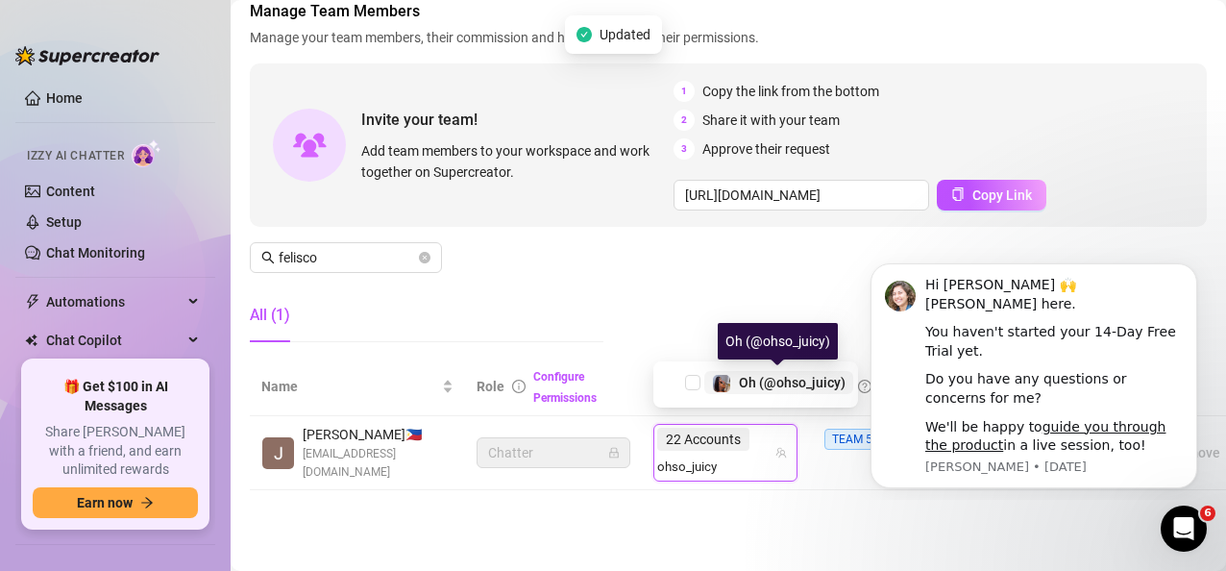
click at [739, 388] on span "Oh (@ohso_juicy)" at bounding box center [792, 382] width 107 height 15
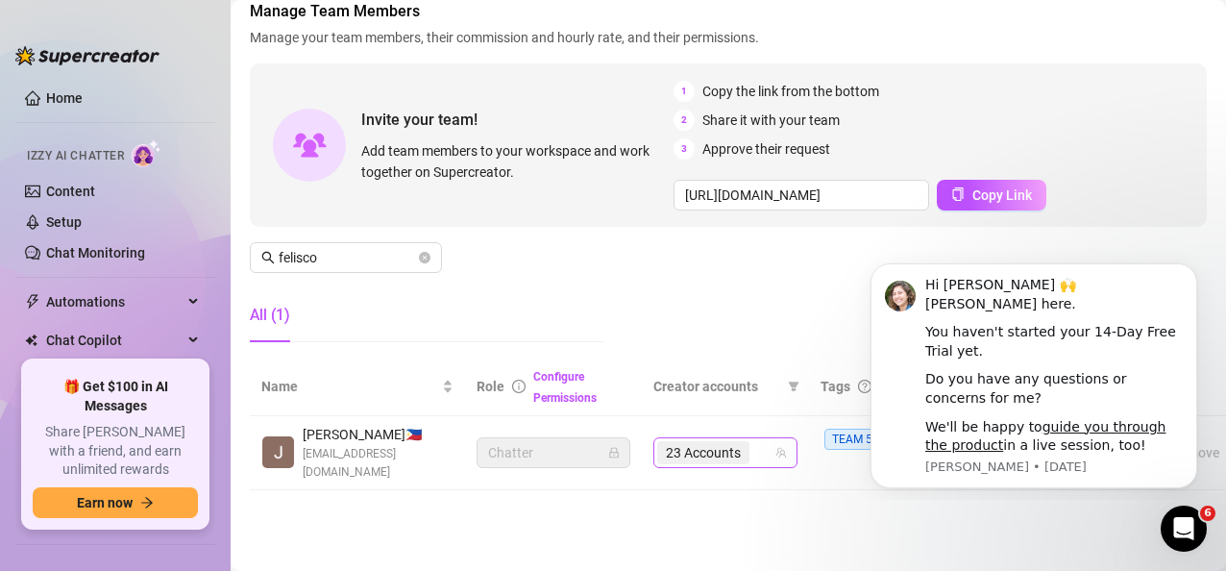
click at [757, 447] on div "23 Accounts" at bounding box center [715, 452] width 116 height 27
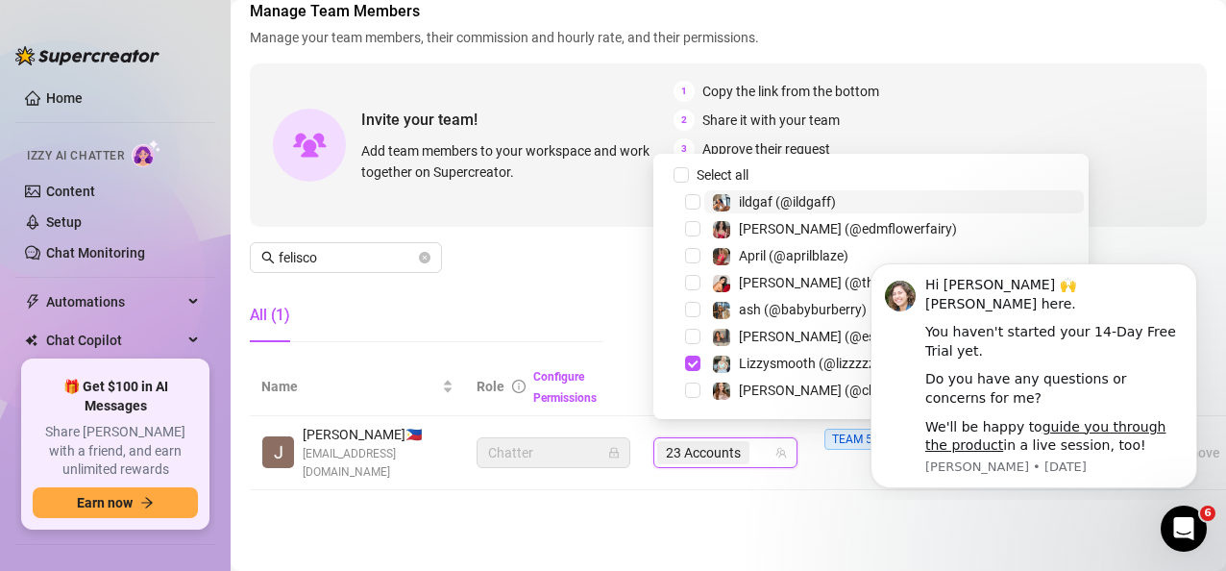
paste input "susanav"
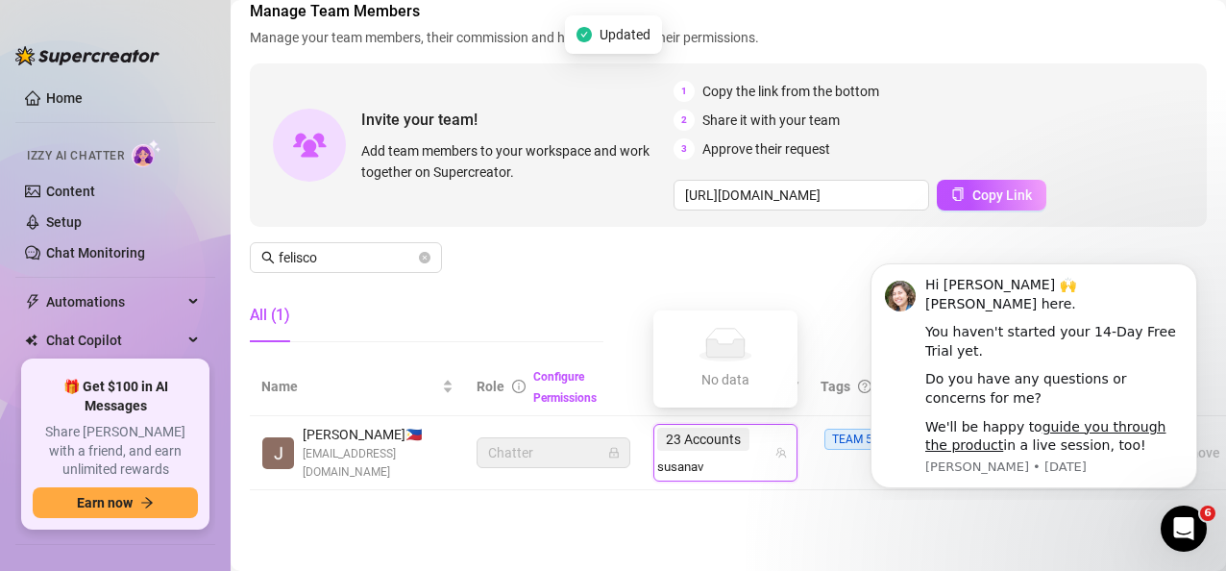
type input "[PERSON_NAME]"
click at [779, 383] on span "$usana (@susanasecrets)" at bounding box center [818, 382] width 159 height 15
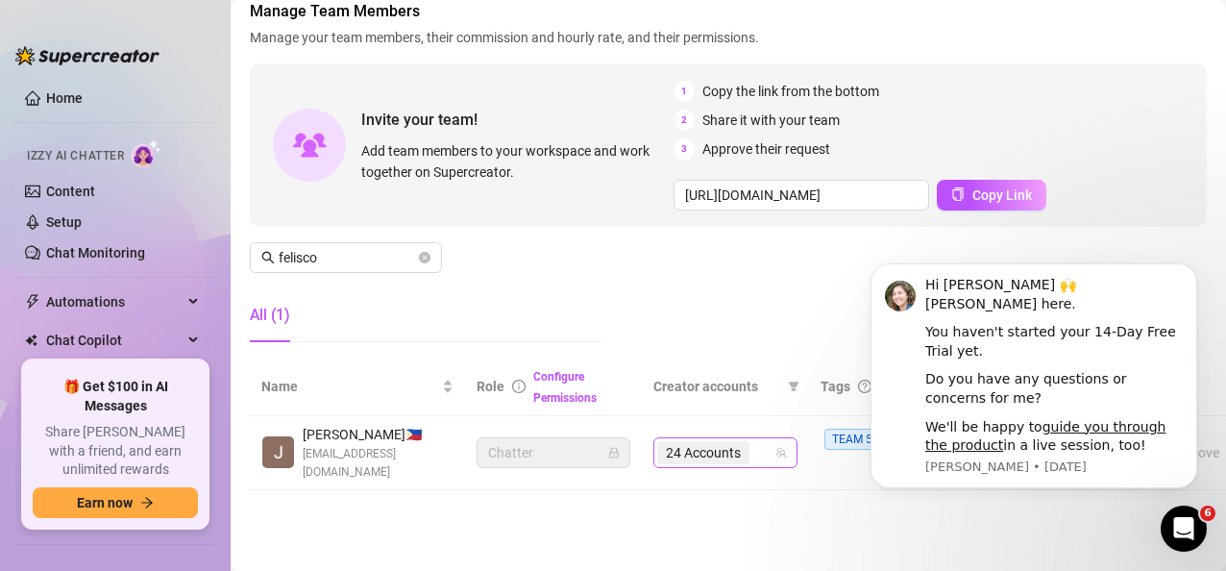
click at [755, 447] on input "search" at bounding box center [755, 452] width 4 height 23
click at [751, 444] on div "24 Accounts" at bounding box center [705, 452] width 96 height 27
paste input "kirstenknight"
type input "kirstenknight"
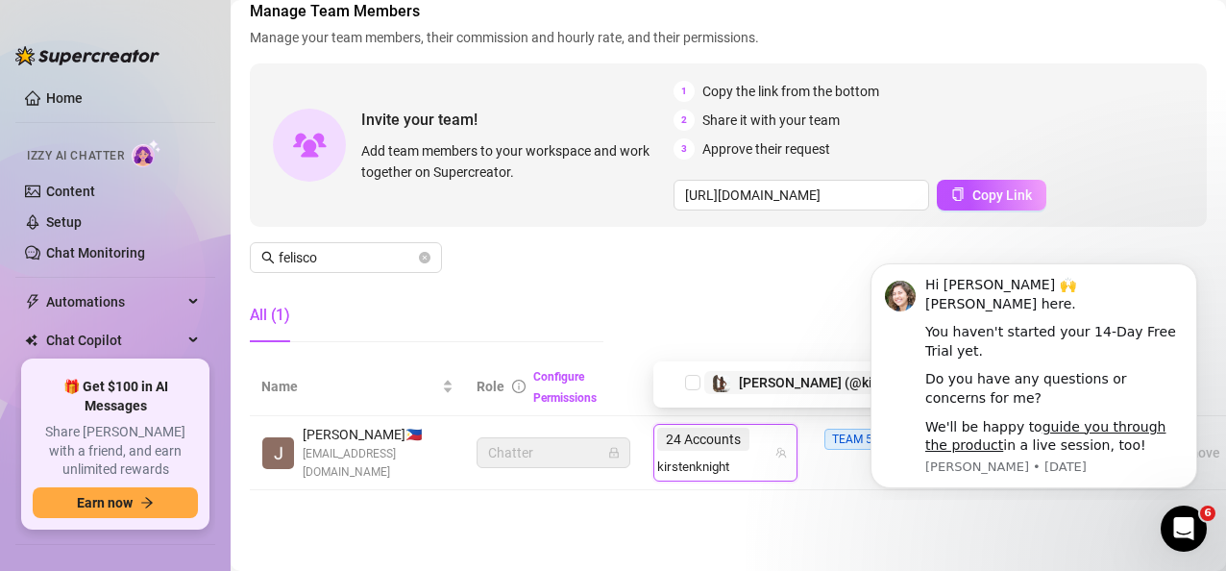
click at [766, 389] on span "[PERSON_NAME] (@kirstenknight)" at bounding box center [843, 382] width 208 height 15
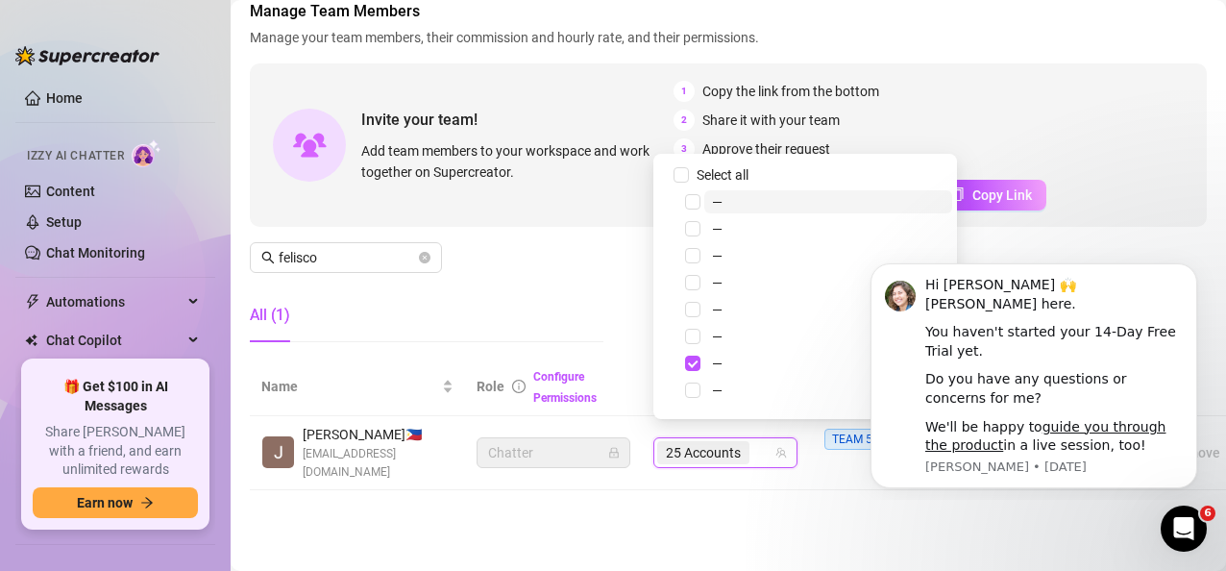
click at [735, 494] on div "Settings My Account Notifications and Reports Manage Team & Permissions Profile…" at bounding box center [728, 208] width 957 height 609
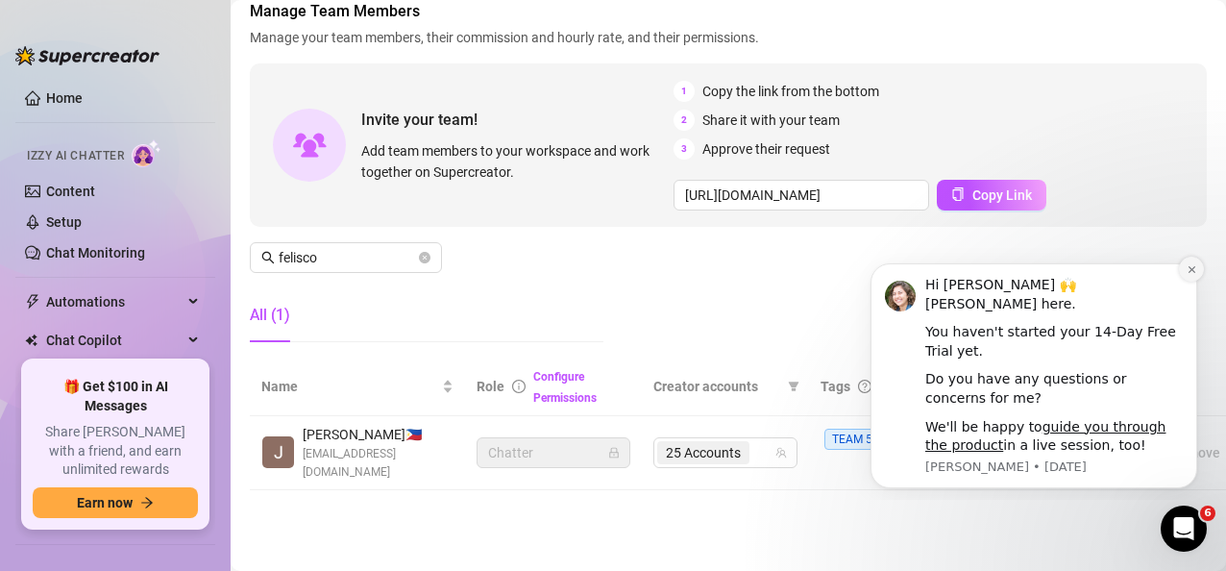
click at [1092, 269] on icon "Dismiss notification" at bounding box center [1190, 268] width 7 height 7
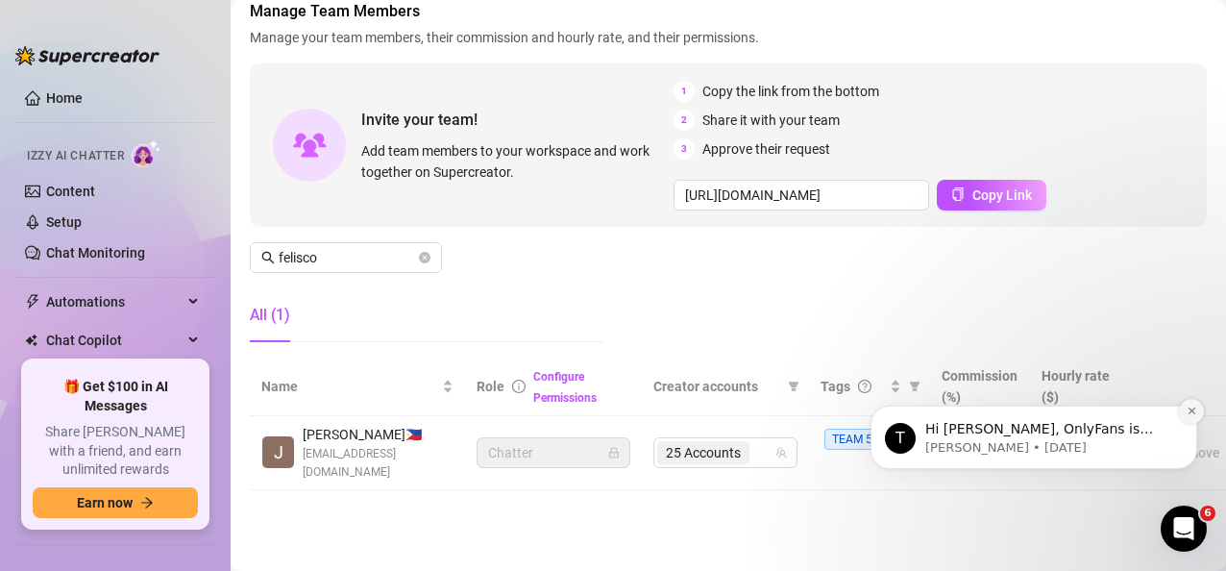
click at [1092, 409] on icon "Dismiss notification" at bounding box center [1191, 410] width 11 height 11
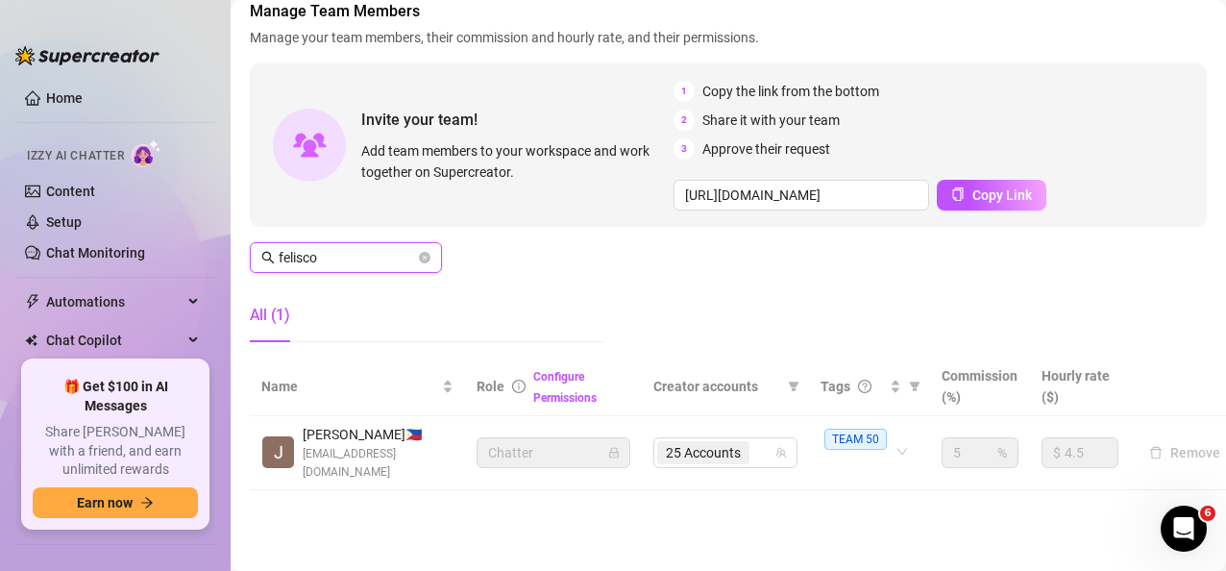
click at [341, 247] on input "felisco" at bounding box center [347, 257] width 136 height 21
click at [726, 446] on span "19 Accounts" at bounding box center [703, 452] width 75 height 21
type input "belen"
click at [356, 227] on div "Manage Team Members Manage your team members, their commission and hourly rate,…" at bounding box center [728, 178] width 957 height 357
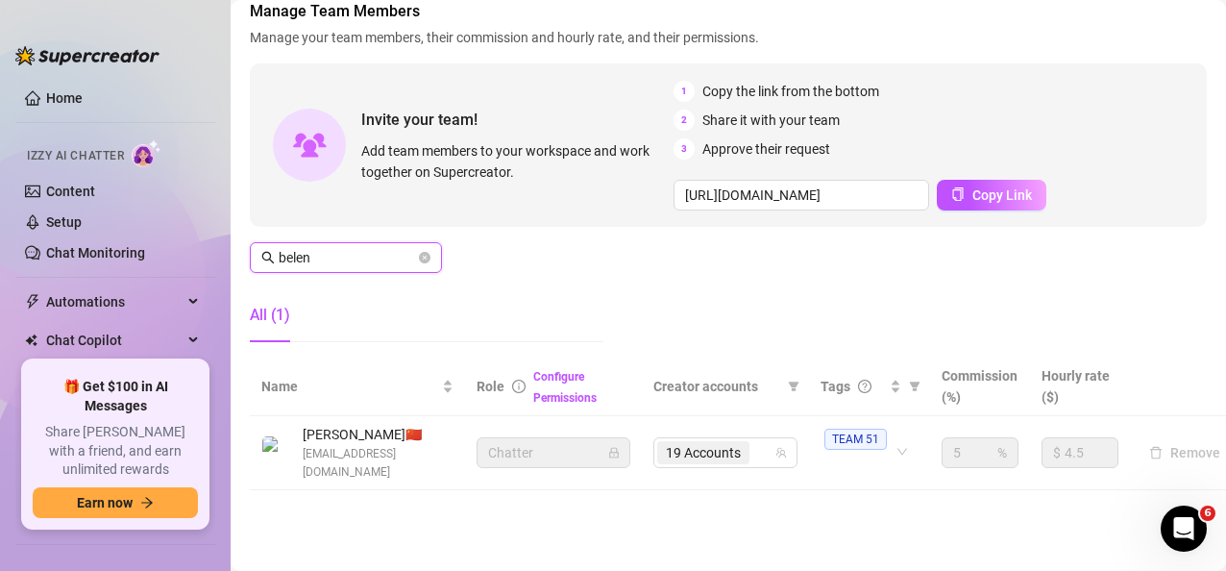
click at [349, 247] on input "belen" at bounding box center [347, 257] width 136 height 21
click at [698, 442] on span "19 Accounts" at bounding box center [703, 452] width 75 height 21
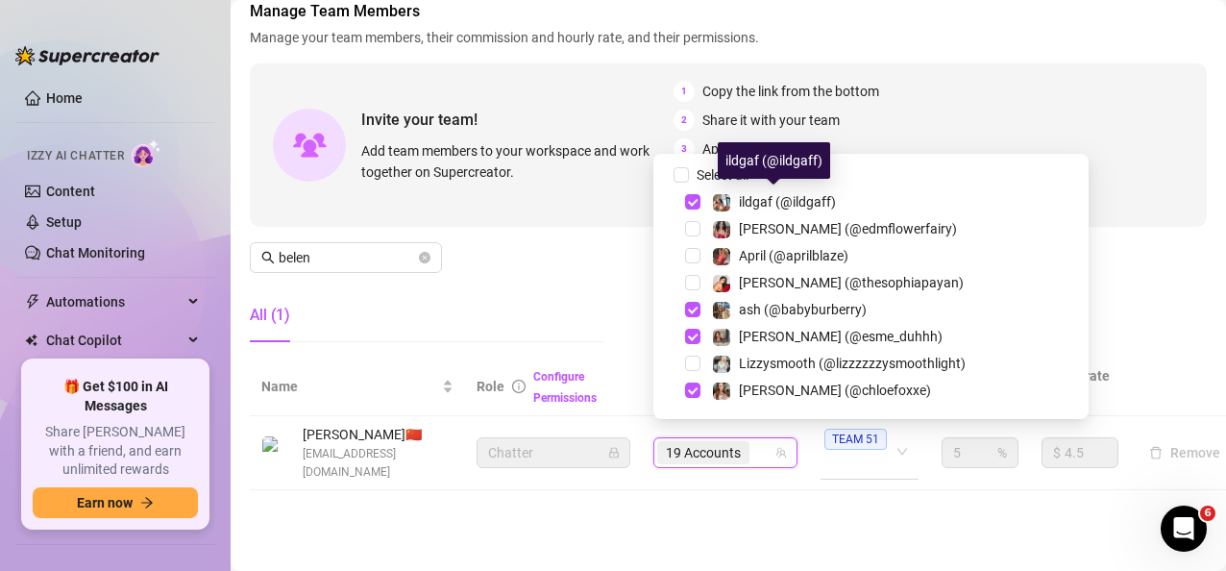
paste input "kristenhancher"
type input "kristenhancher"
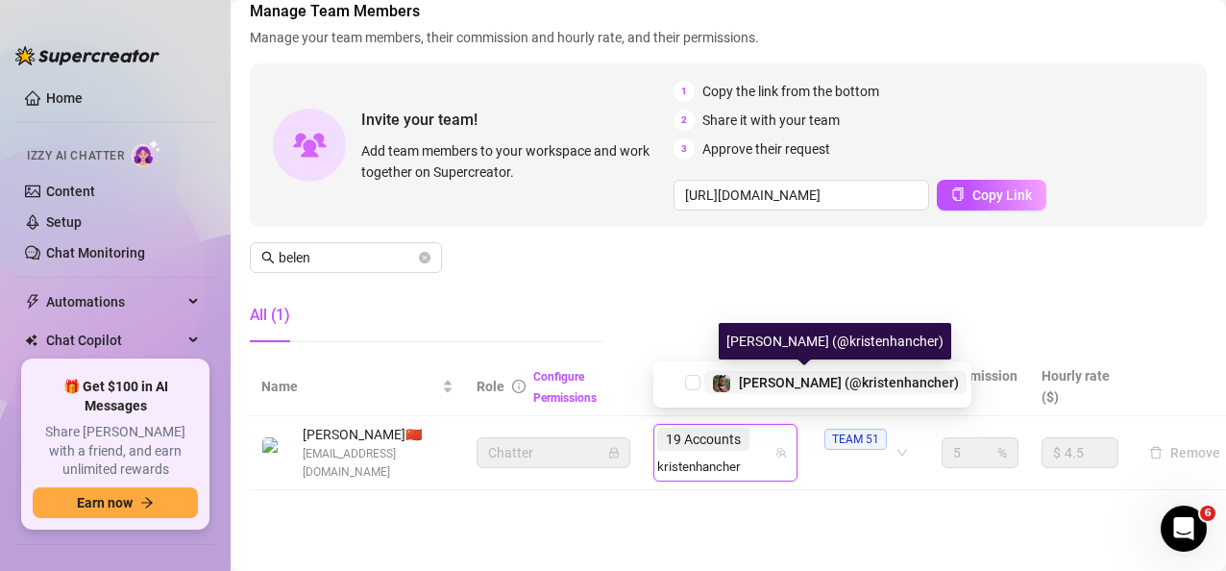
click at [801, 381] on span "[PERSON_NAME] (@kristenhancher)" at bounding box center [849, 382] width 220 height 15
click at [740, 449] on span "19 Accounts" at bounding box center [703, 438] width 75 height 21
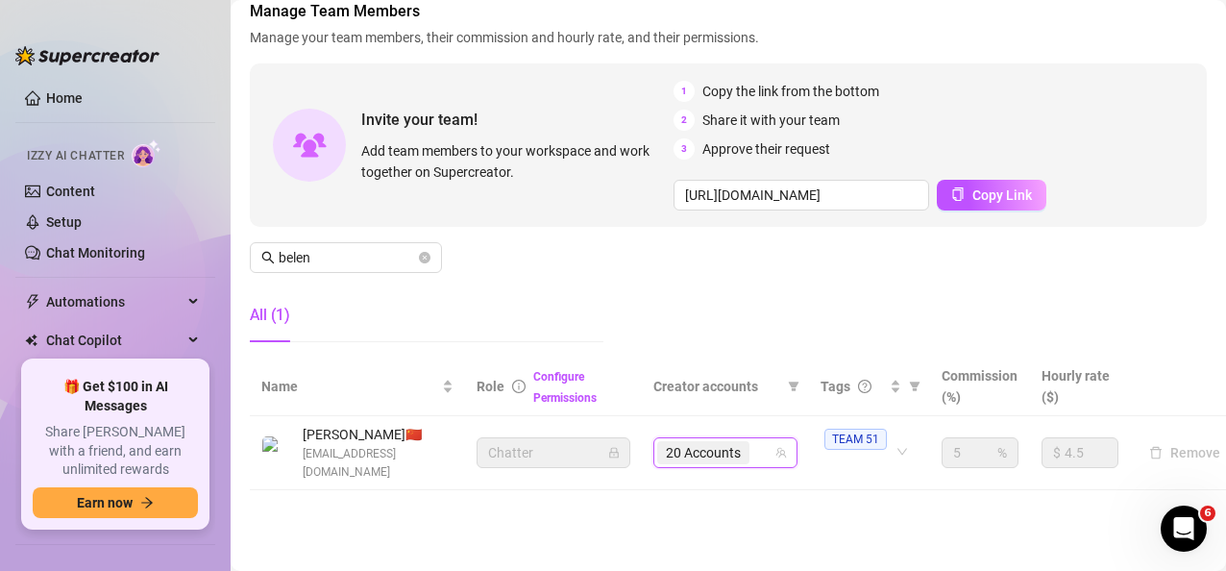
click at [741, 447] on span "20 Accounts" at bounding box center [703, 452] width 92 height 23
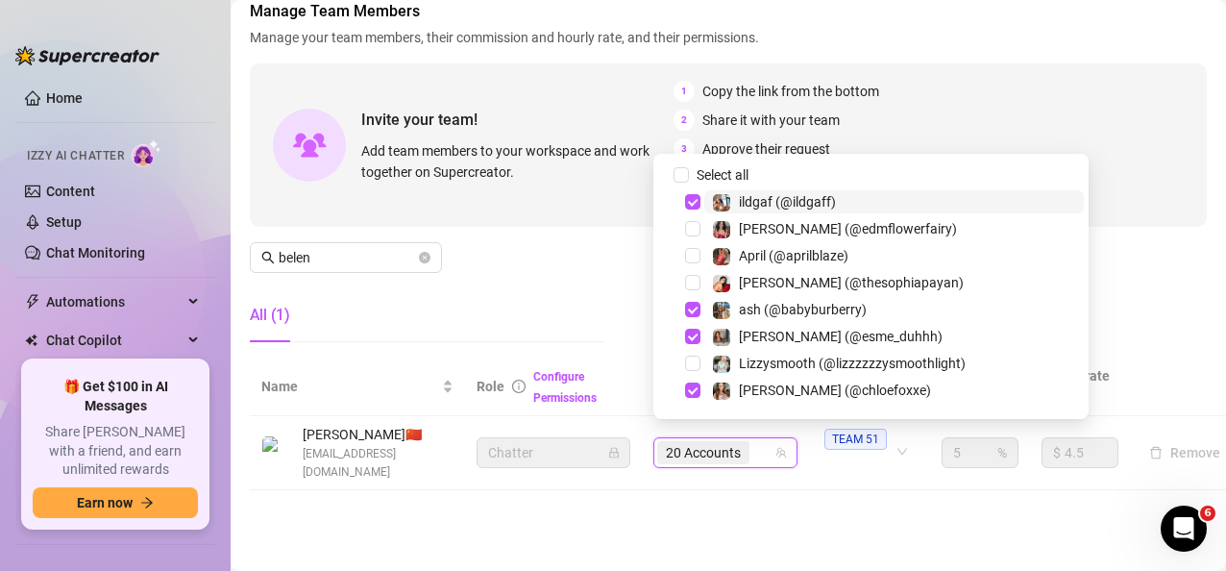
click at [750, 439] on div "20 Accounts" at bounding box center [705, 452] width 96 height 27
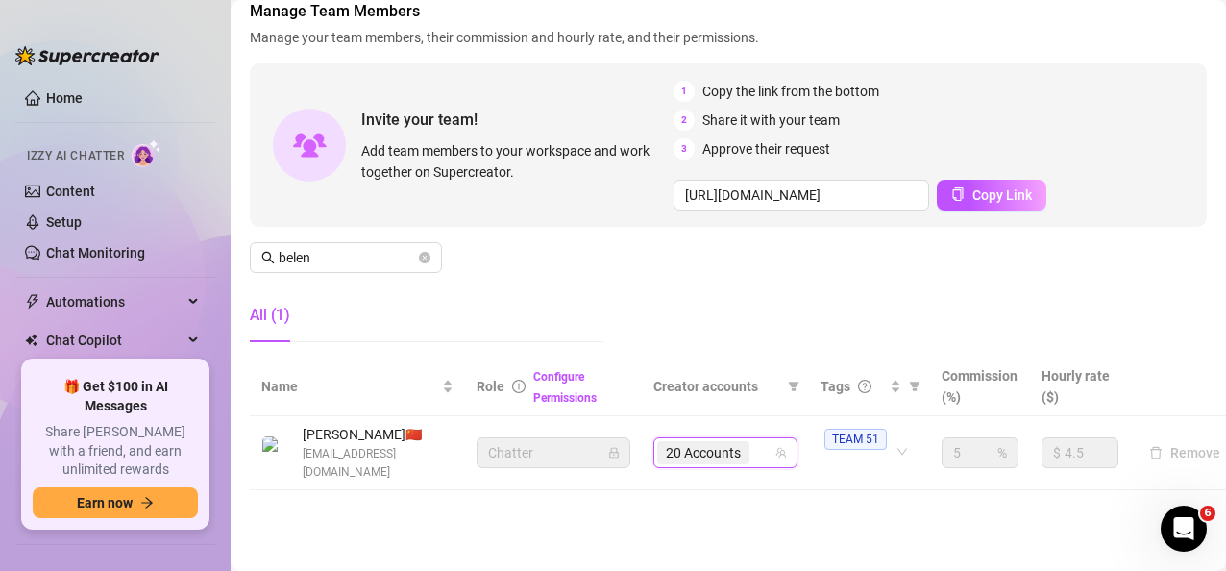
click at [750, 439] on div "20 Accounts" at bounding box center [705, 452] width 96 height 27
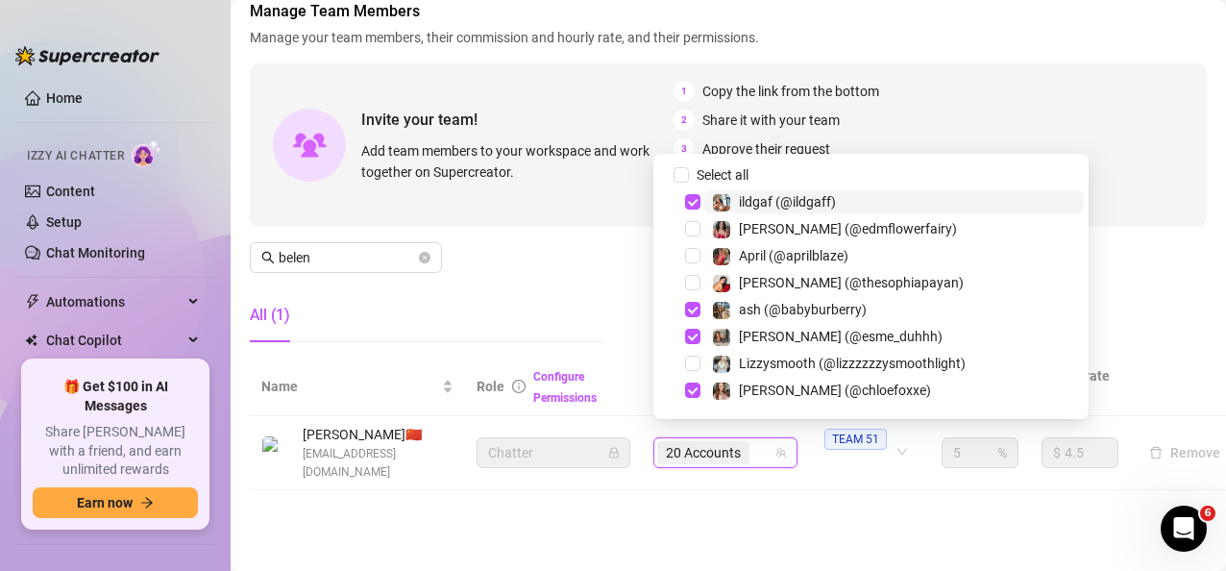
paste input "anniemiao"
type input "anniemiao"
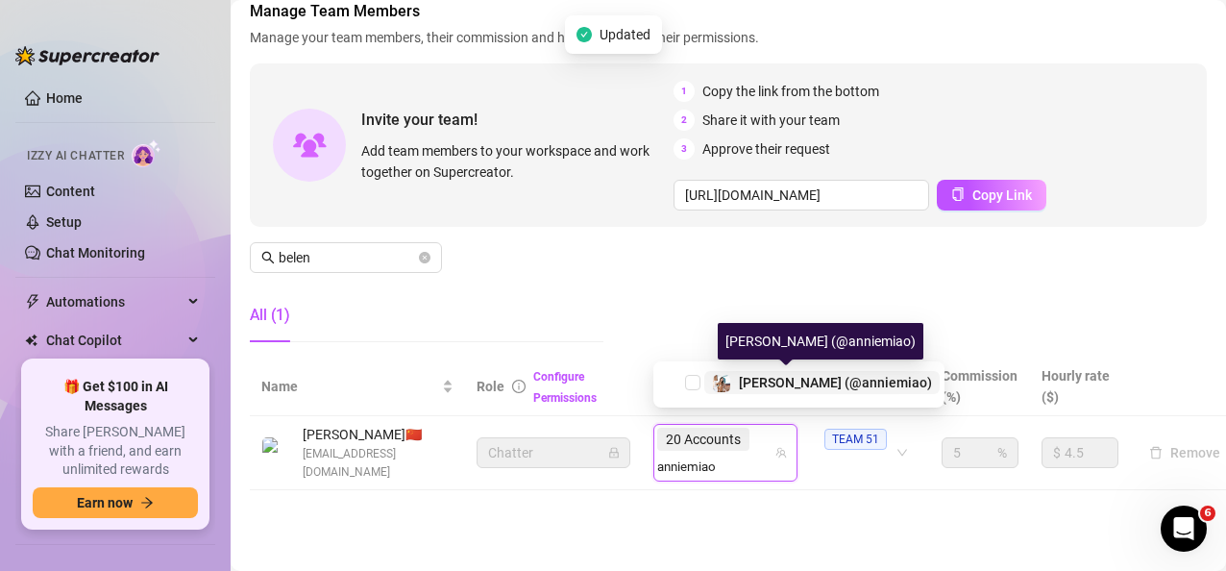
click at [788, 378] on span "[PERSON_NAME] (@anniemiao)" at bounding box center [835, 382] width 193 height 15
click at [723, 454] on input "search" at bounding box center [690, 465] width 66 height 23
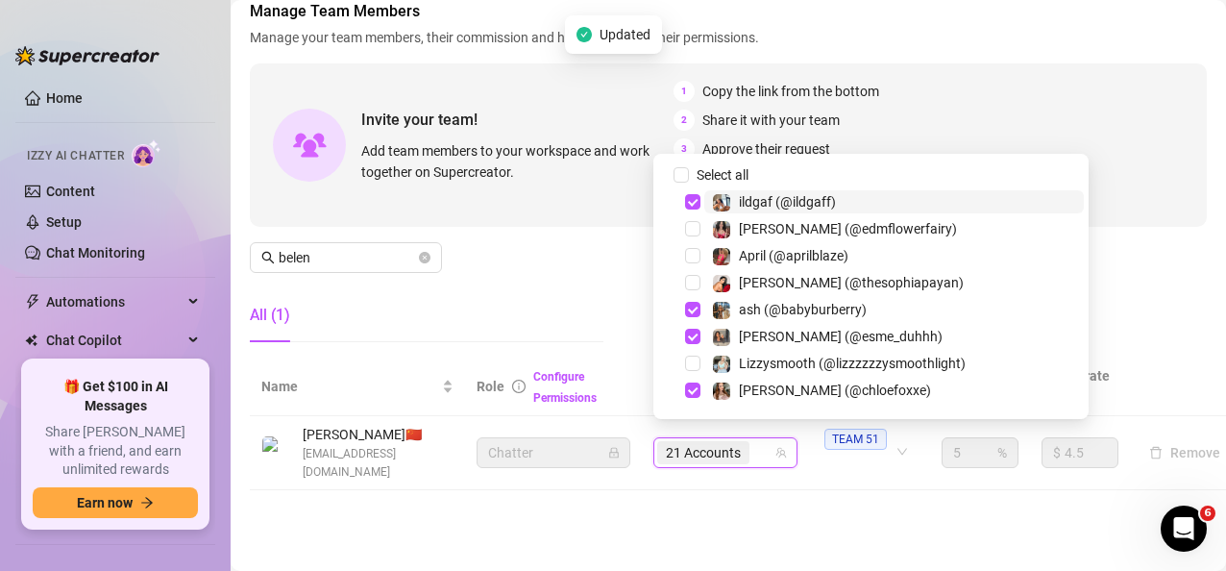
paste input "savysummer"
type input "savysummer"
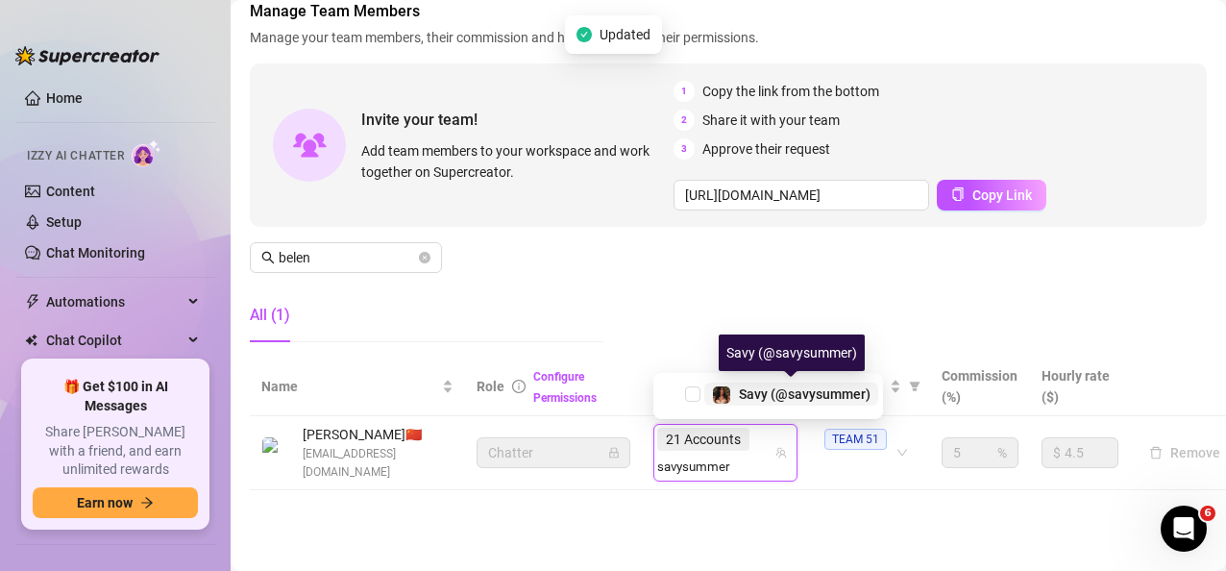
click at [753, 398] on span "Savy (@savysummer)" at bounding box center [805, 393] width 132 height 15
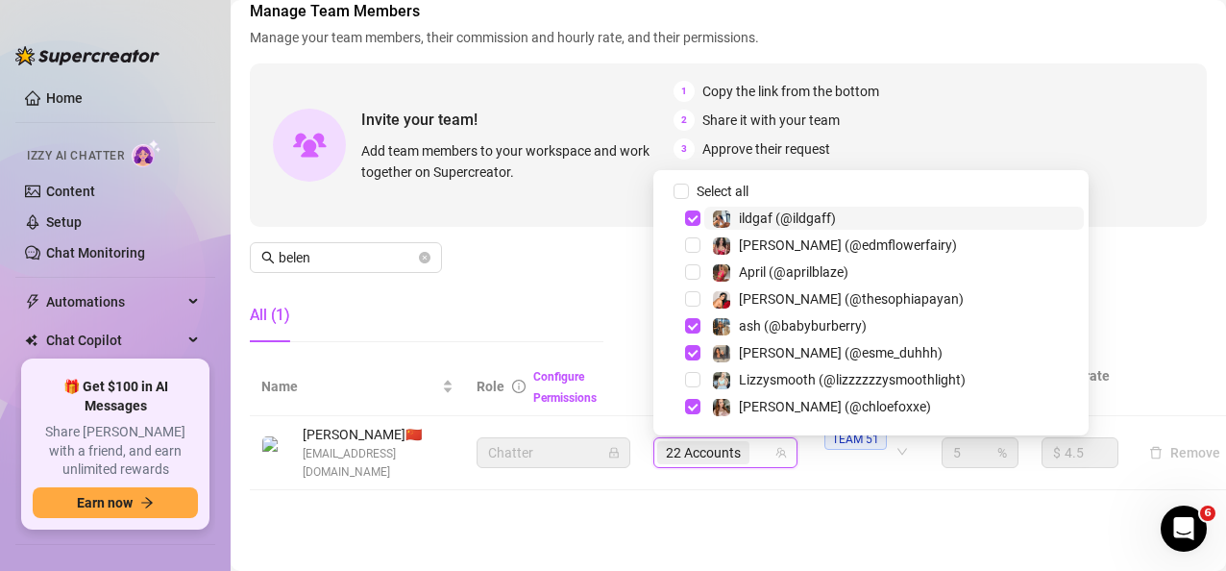
click at [762, 473] on td "22 Accounts" at bounding box center [725, 453] width 167 height 74
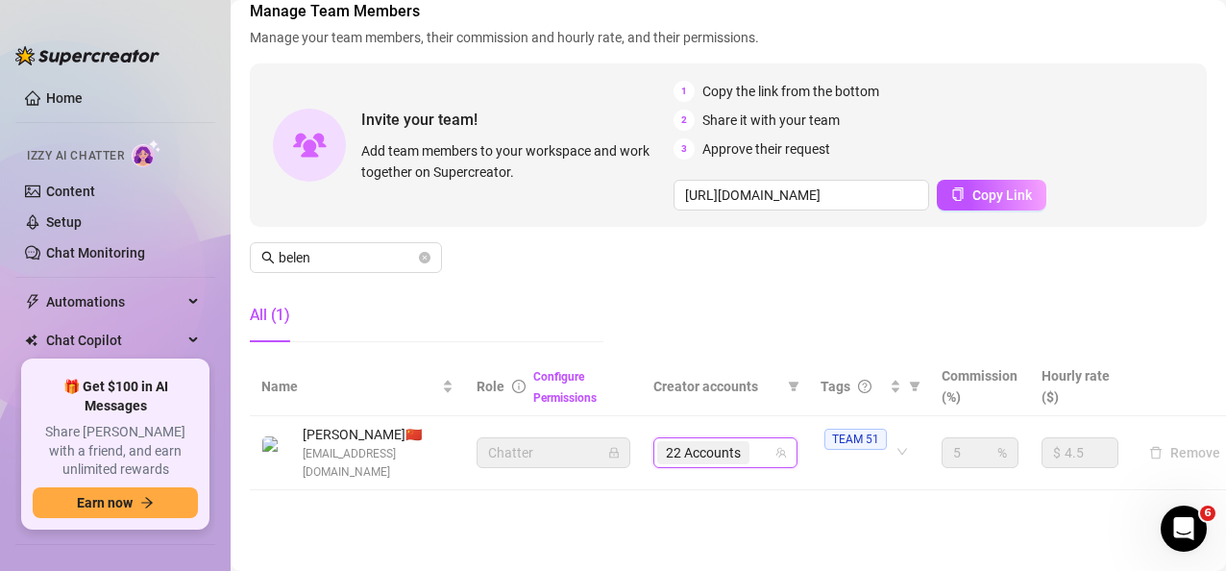
click at [751, 441] on div "22 Accounts" at bounding box center [705, 452] width 96 height 27
paste input "avryjennervip"
type input "avryjennervip"
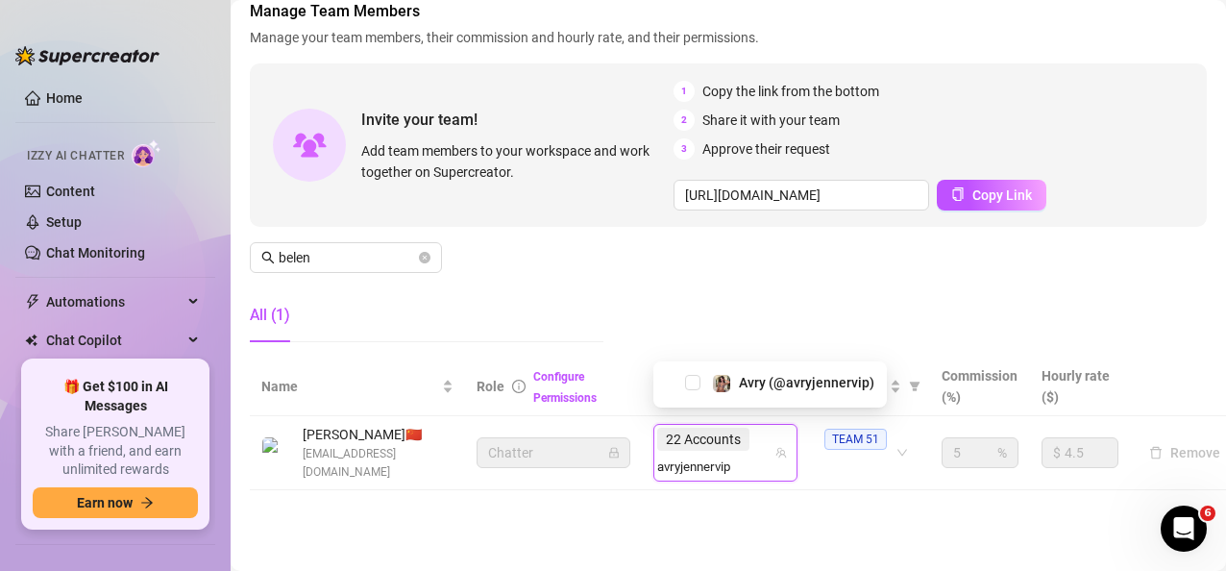
click at [761, 394] on div "Avry (@avryjennervip)" at bounding box center [770, 382] width 224 height 23
click at [767, 383] on span "Avry (@avryjennervip)" at bounding box center [806, 382] width 135 height 15
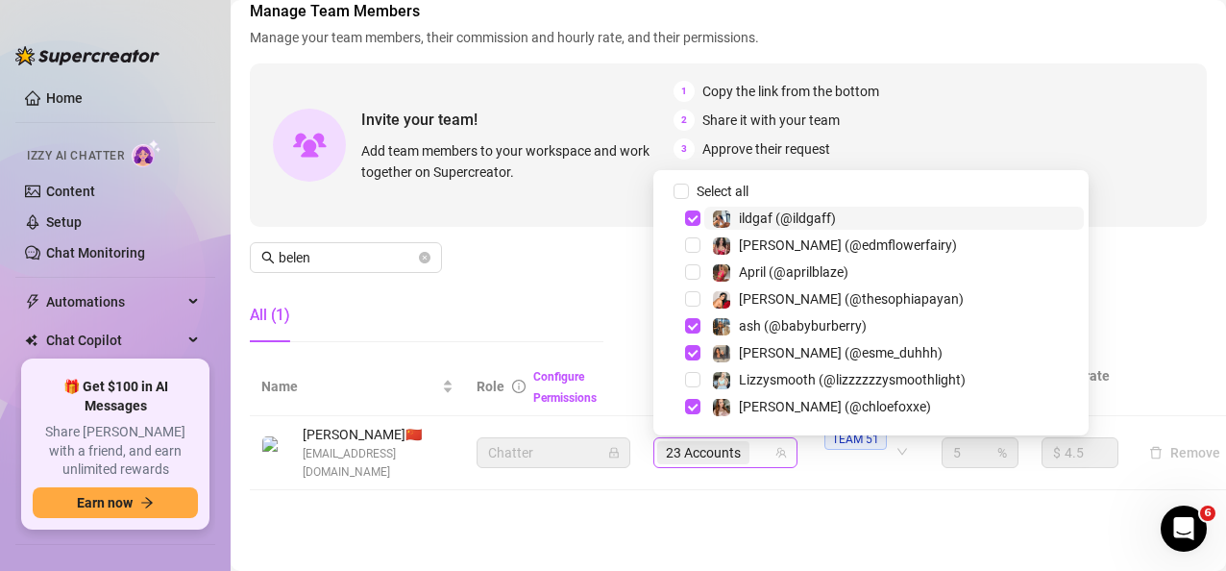
paste input "motomadness47"
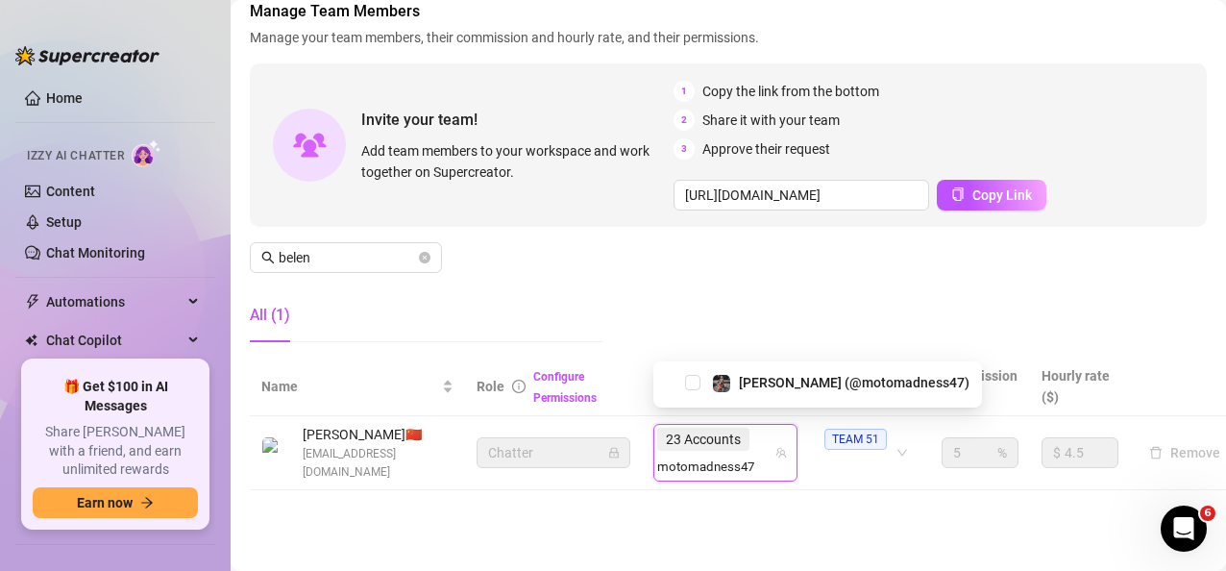
type input "motomadness47"
click at [781, 399] on div "[PERSON_NAME] (@motomadness47)" at bounding box center [817, 384] width 329 height 46
paste input "motomadness47"
type input "motomadness47"
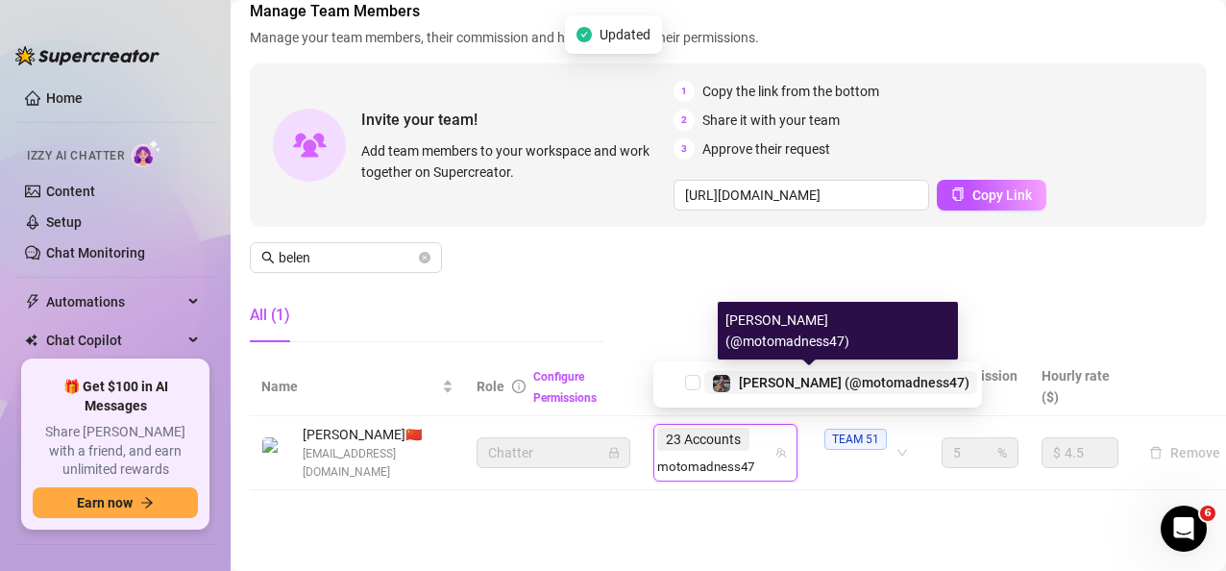
click at [806, 381] on span "[PERSON_NAME] (@motomadness47)" at bounding box center [854, 382] width 231 height 15
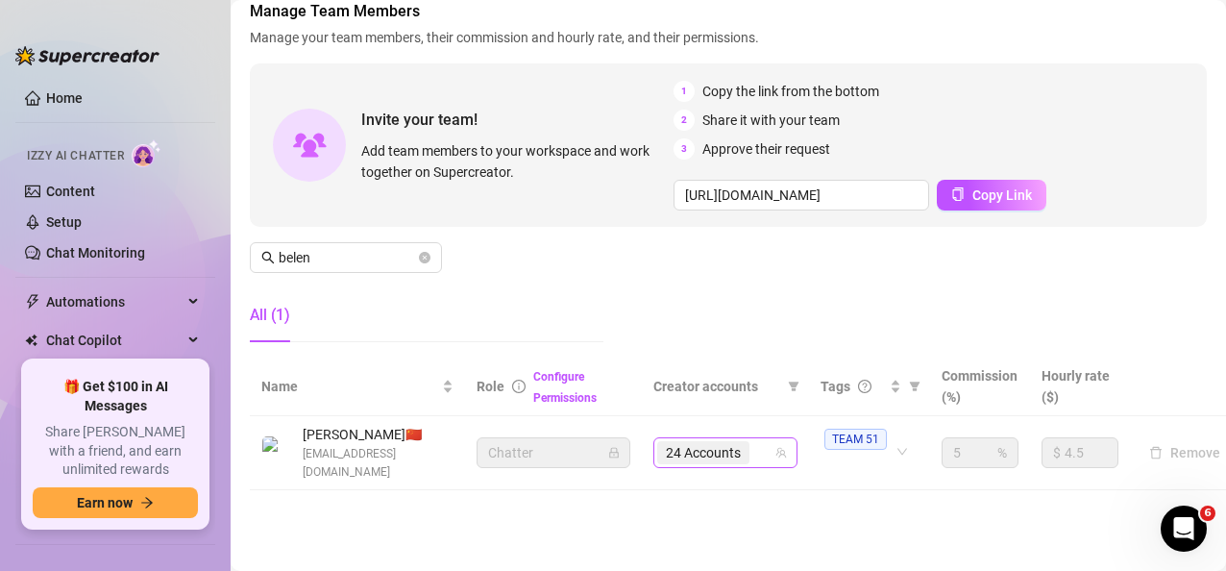
click at [750, 439] on div "24 Accounts" at bounding box center [705, 452] width 96 height 27
paste input "withstand"
type input "withstand"
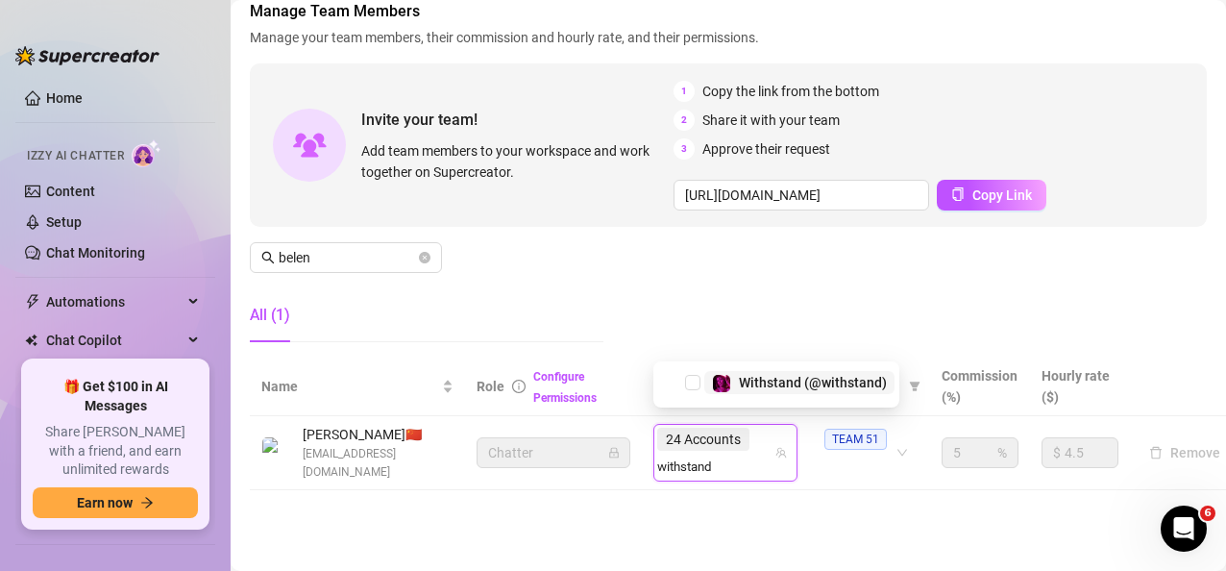
click at [775, 385] on span "Withstand (@withstand)" at bounding box center [813, 382] width 148 height 15
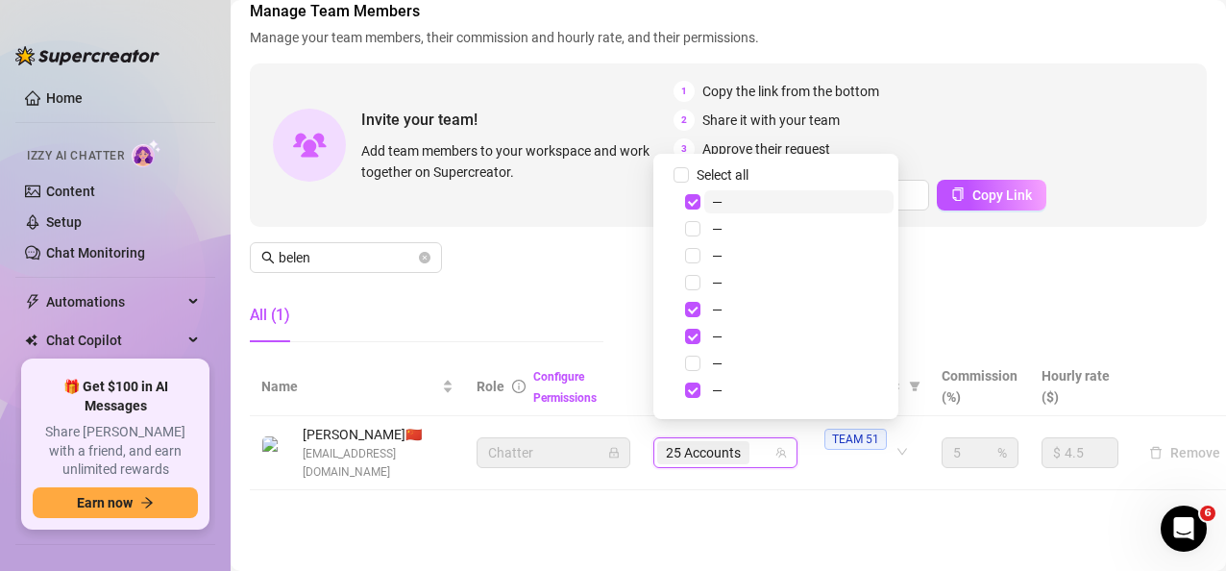
click at [806, 483] on div "Settings My Account Notifications and Reports Manage Team & Permissions Profile…" at bounding box center [728, 208] width 957 height 609
click at [871, 428] on span "TEAM 51" at bounding box center [855, 438] width 62 height 21
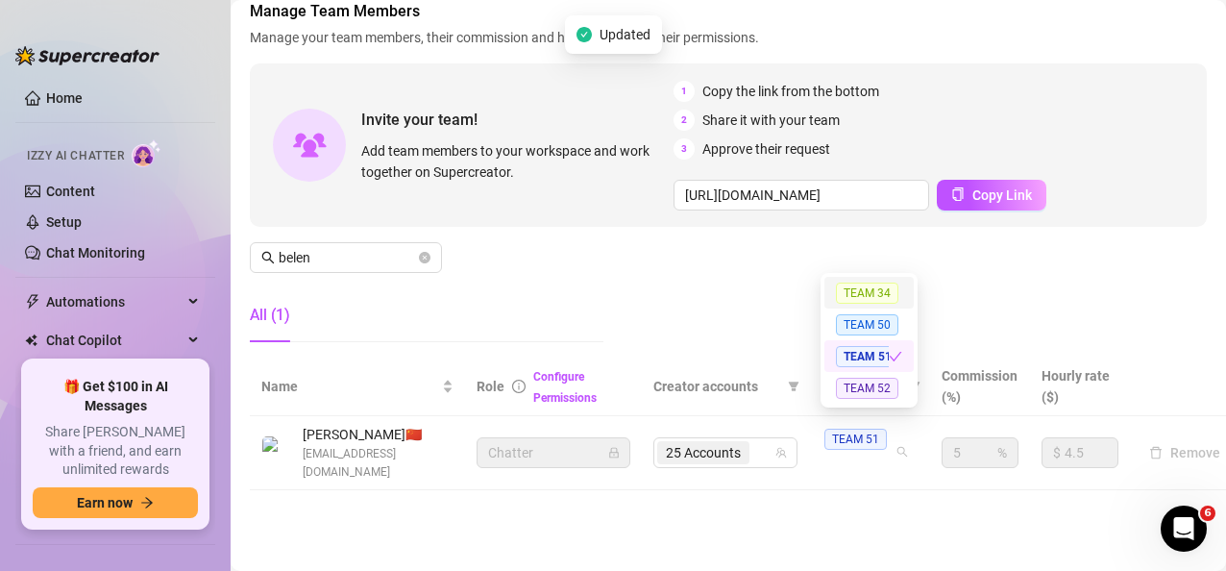
click at [828, 486] on div "Settings My Account Notifications and Reports Manage Team & Permissions Profile…" at bounding box center [728, 208] width 957 height 609
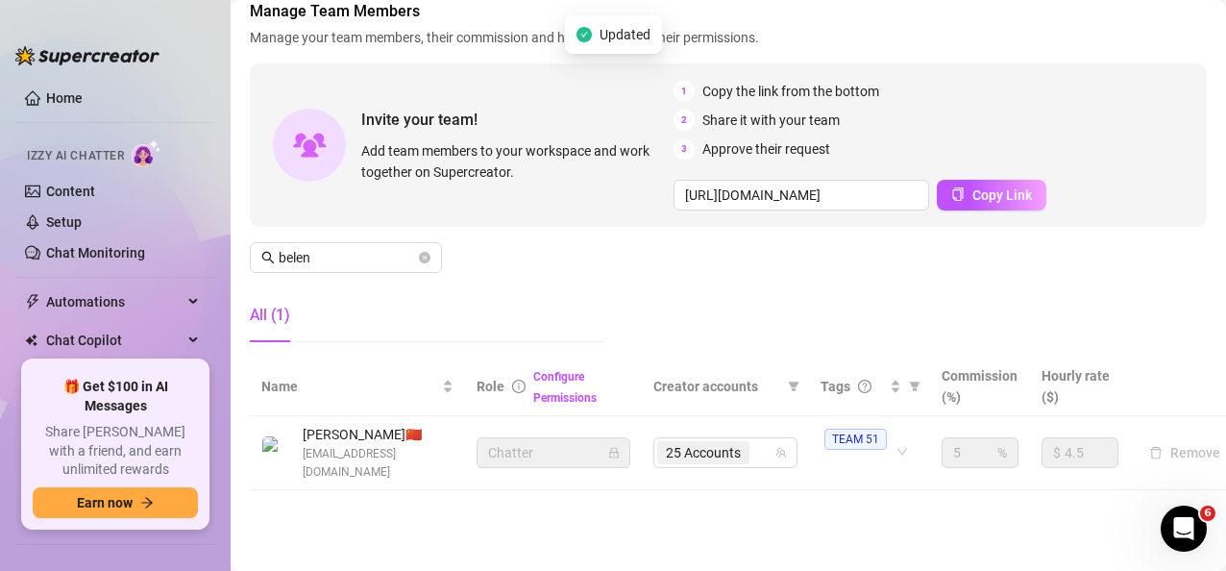
scroll to position [120, 0]
